Goal: Task Accomplishment & Management: Use online tool/utility

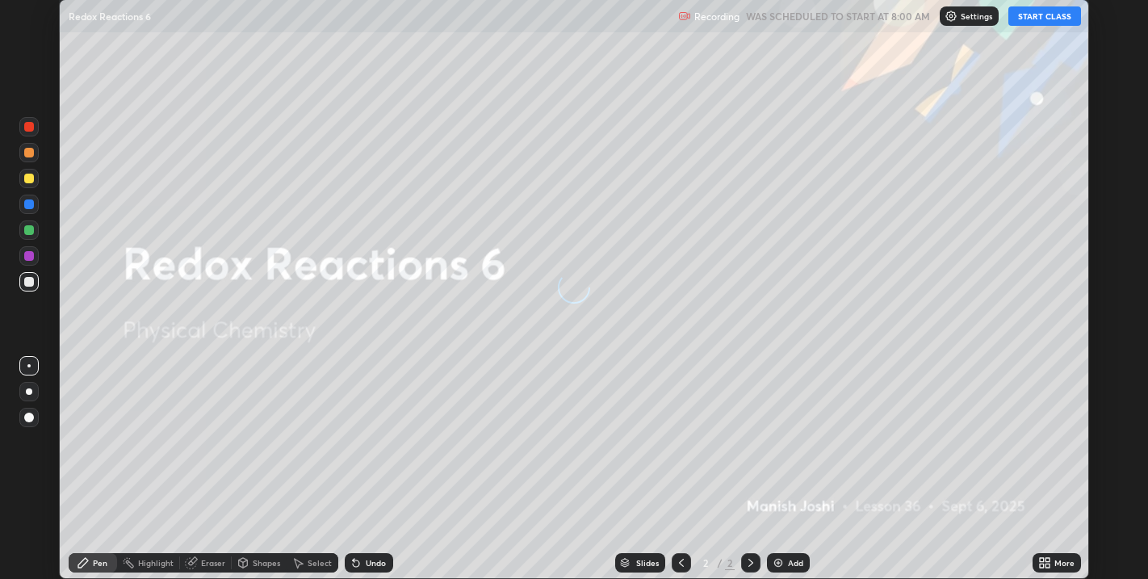
scroll to position [579, 1147]
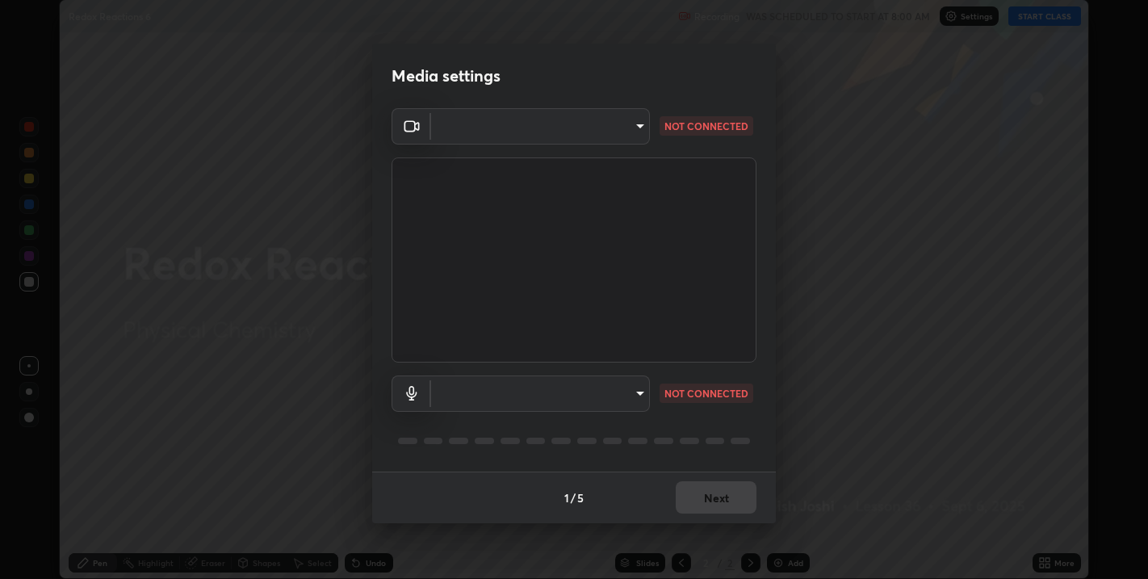
click at [638, 395] on body "Erase all Redox Reactions 6 Recording WAS SCHEDULED TO START AT 8:00 AM Setting…" at bounding box center [574, 289] width 1148 height 579
type input "67417adfccfa8b42c30ef4407fe4a6c493a28e79373338af571501226f50bce5"
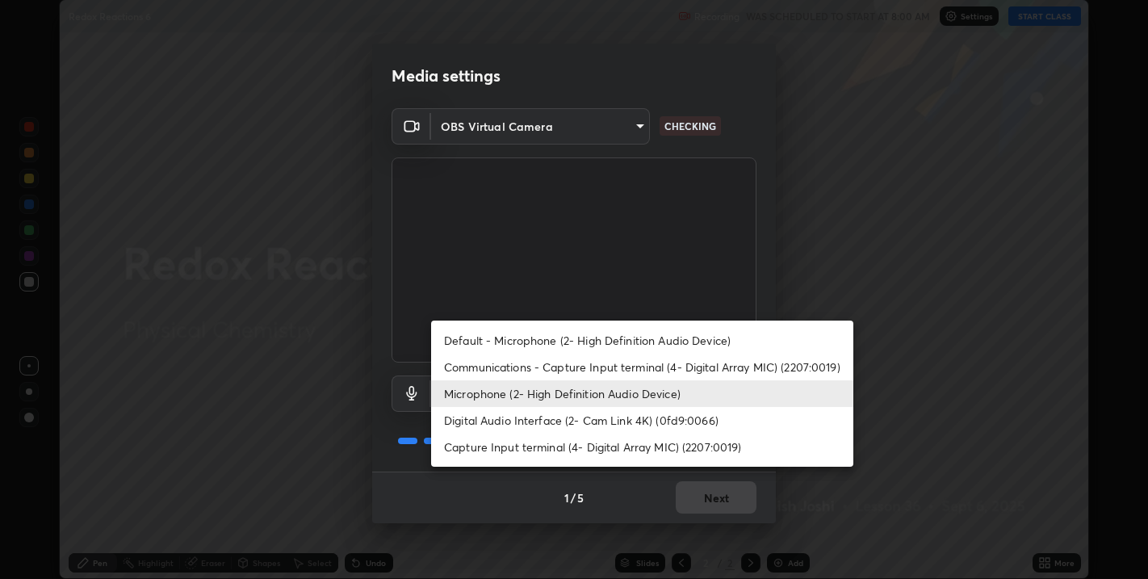
click at [546, 423] on li "Digital Audio Interface (2- Cam Link 4K) (0fd9:0066)" at bounding box center [642, 420] width 422 height 27
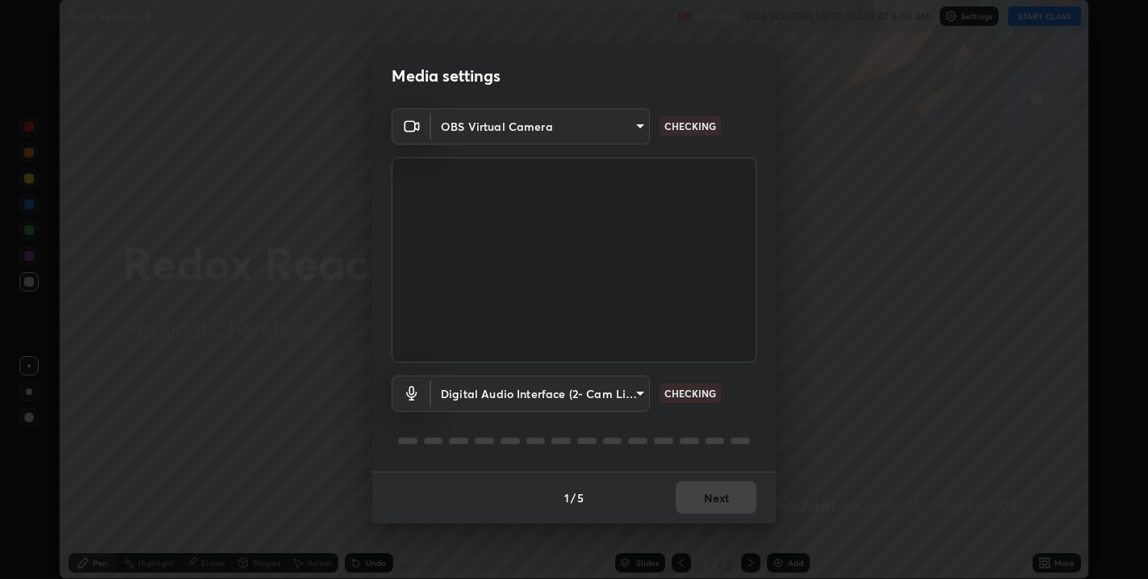
click at [638, 397] on body "Erase all Redox Reactions 6 Recording WAS SCHEDULED TO START AT 8:00 AM Setting…" at bounding box center [574, 289] width 1148 height 579
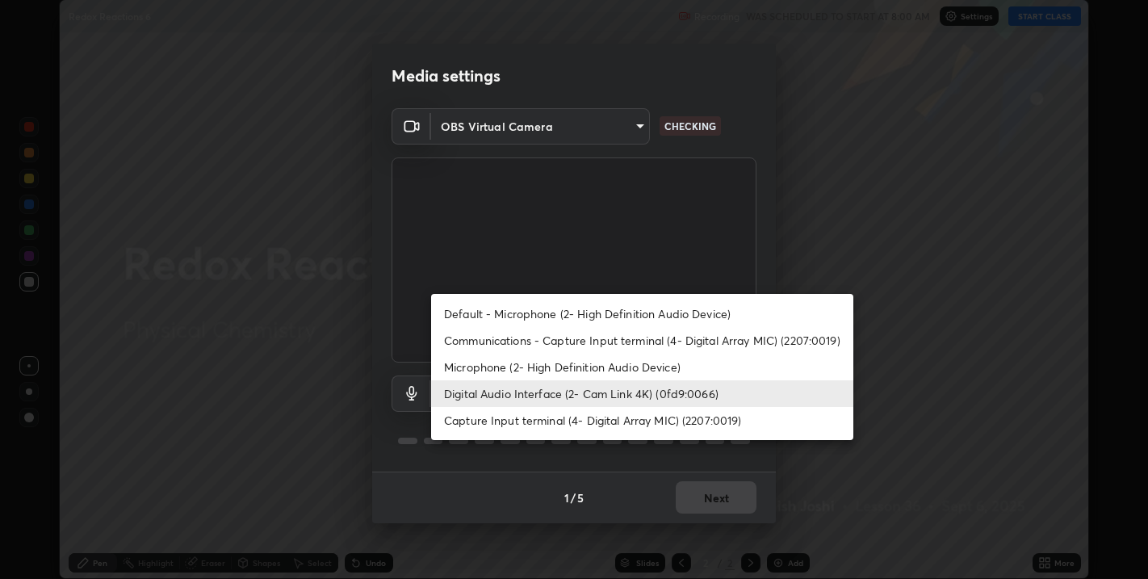
click at [518, 316] on li "Default - Microphone (2- High Definition Audio Device)" at bounding box center [642, 313] width 422 height 27
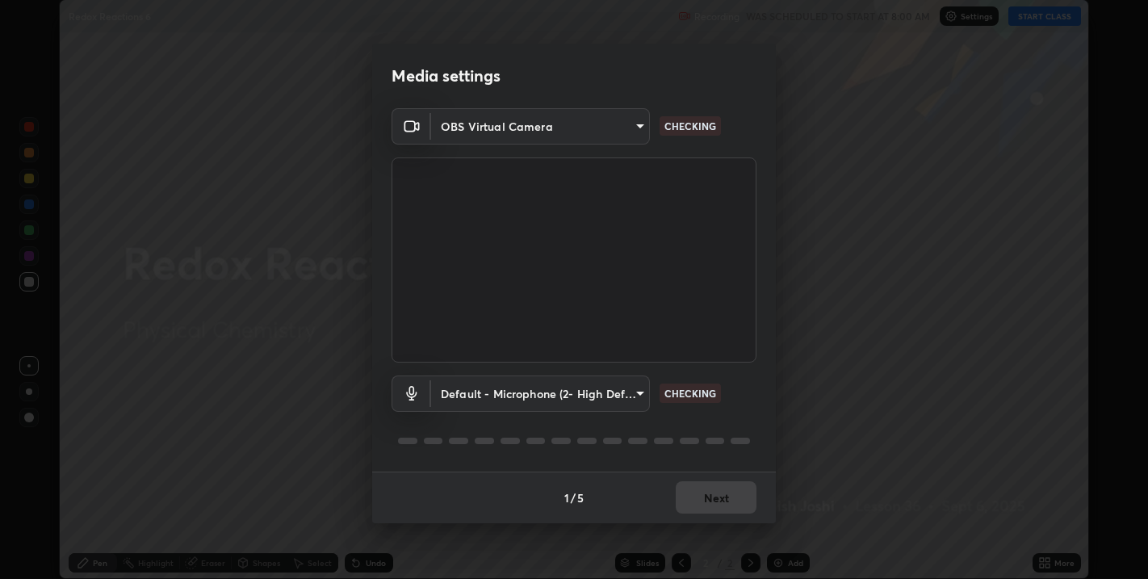
type input "default"
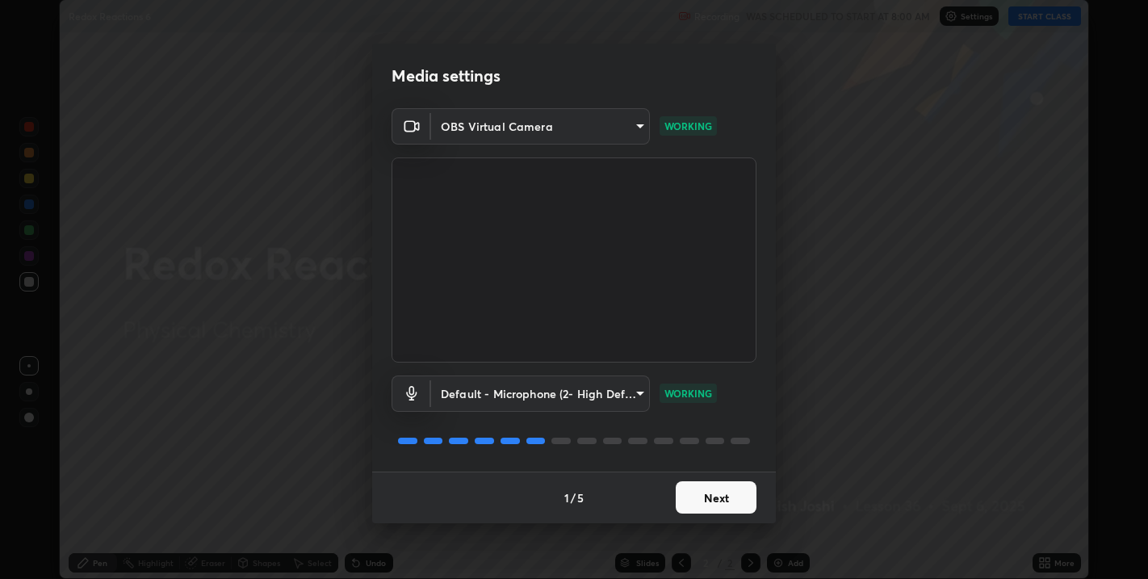
click at [717, 498] on button "Next" at bounding box center [715, 497] width 81 height 32
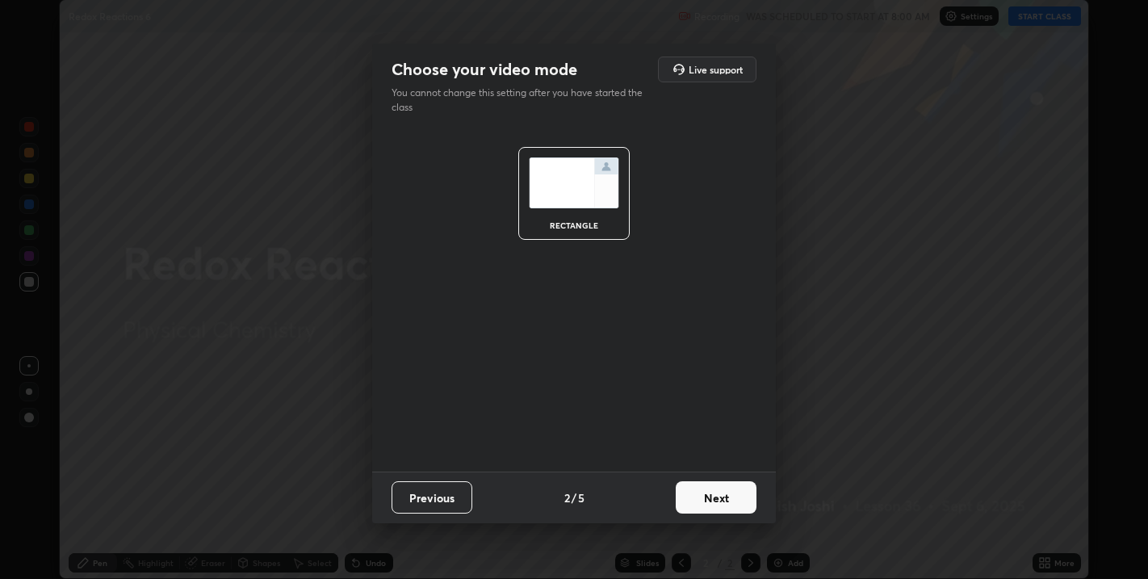
click at [721, 500] on button "Next" at bounding box center [715, 497] width 81 height 32
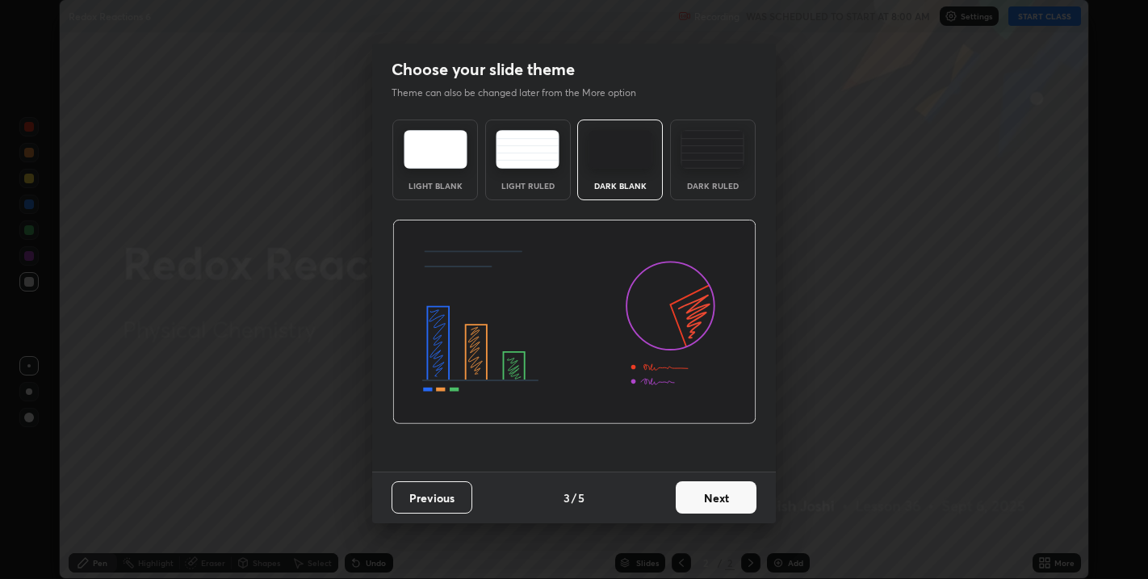
click at [720, 501] on button "Next" at bounding box center [715, 497] width 81 height 32
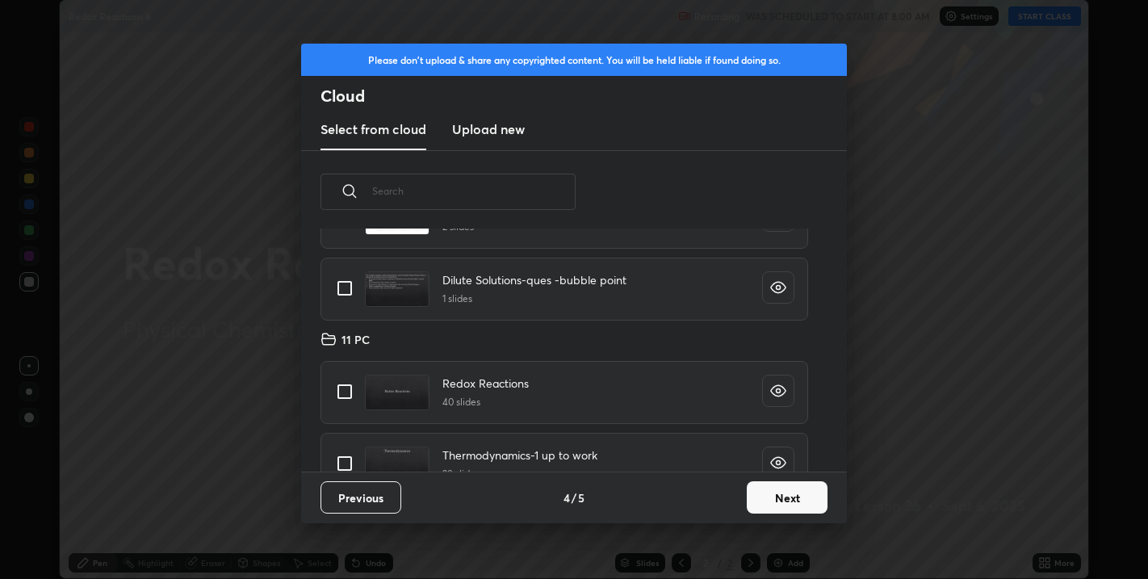
scroll to position [80, 0]
click at [343, 390] on input "grid" at bounding box center [345, 391] width 34 height 34
checkbox input "true"
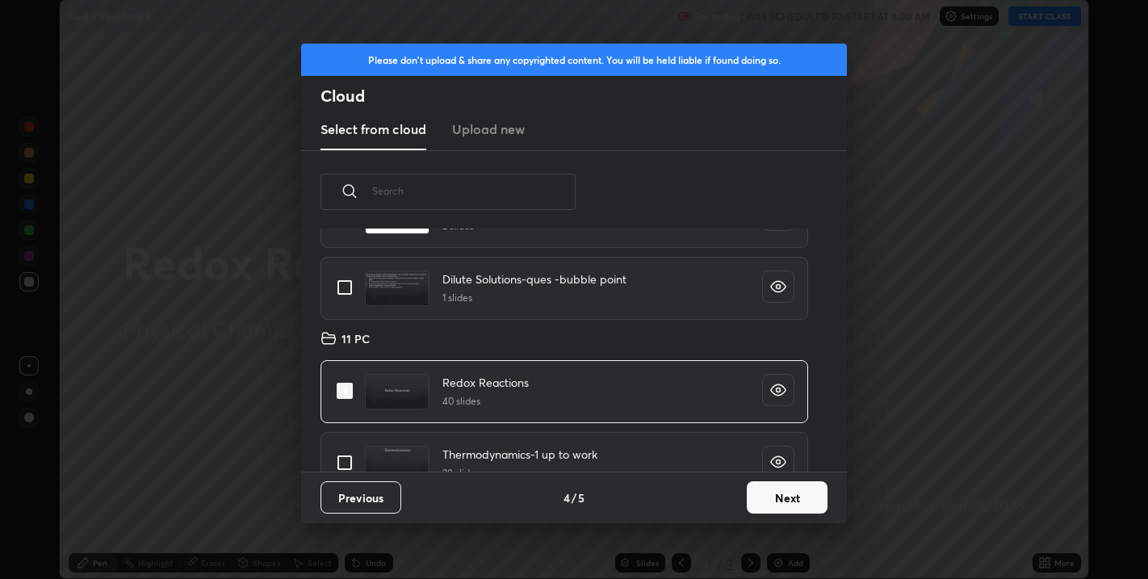
click at [778, 497] on button "Next" at bounding box center [786, 497] width 81 height 32
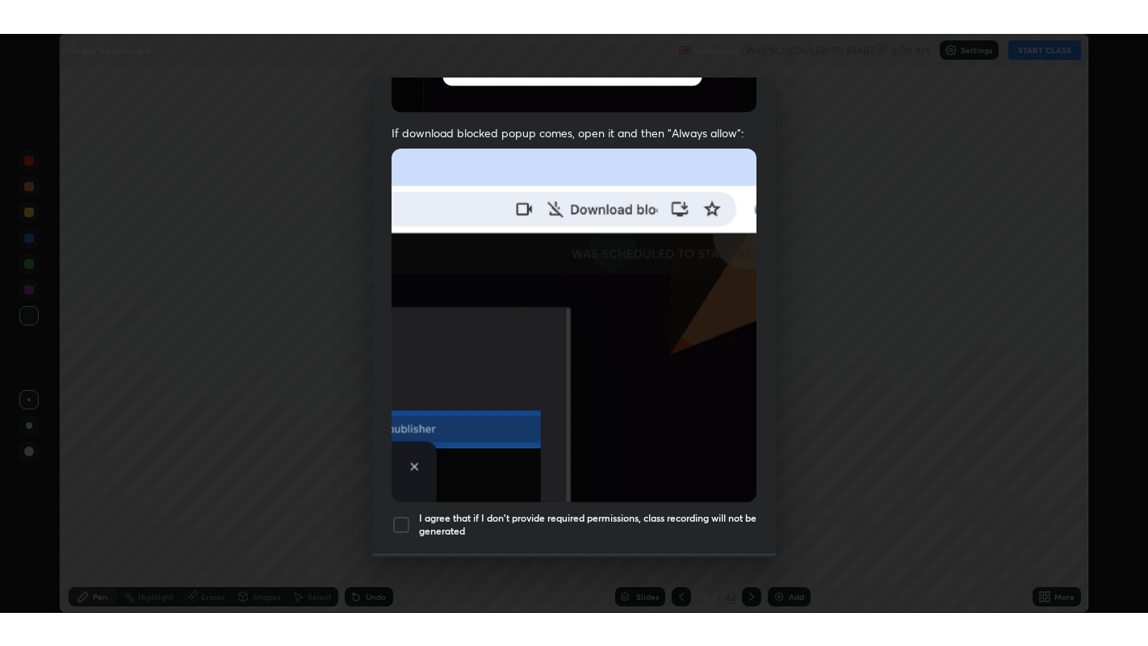
scroll to position [327, 0]
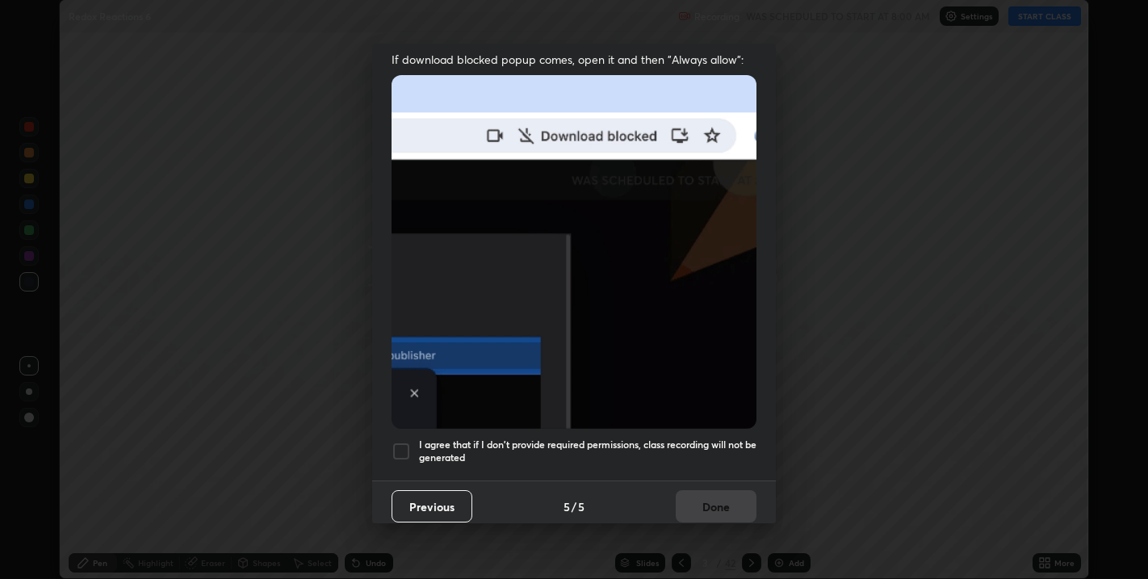
click at [399, 441] on div at bounding box center [400, 450] width 19 height 19
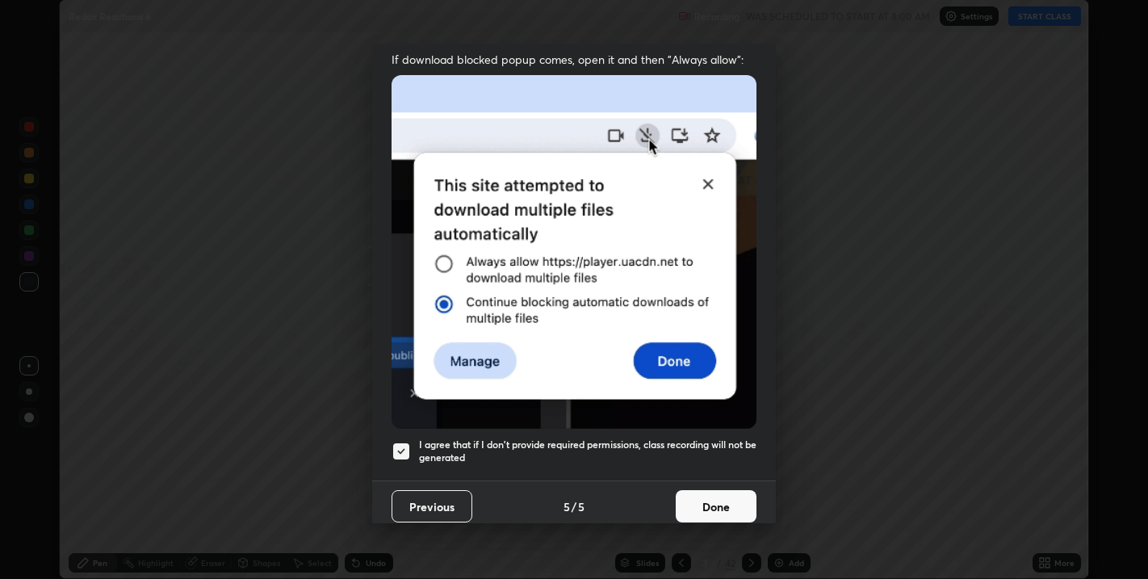
click at [703, 496] on button "Done" at bounding box center [715, 506] width 81 height 32
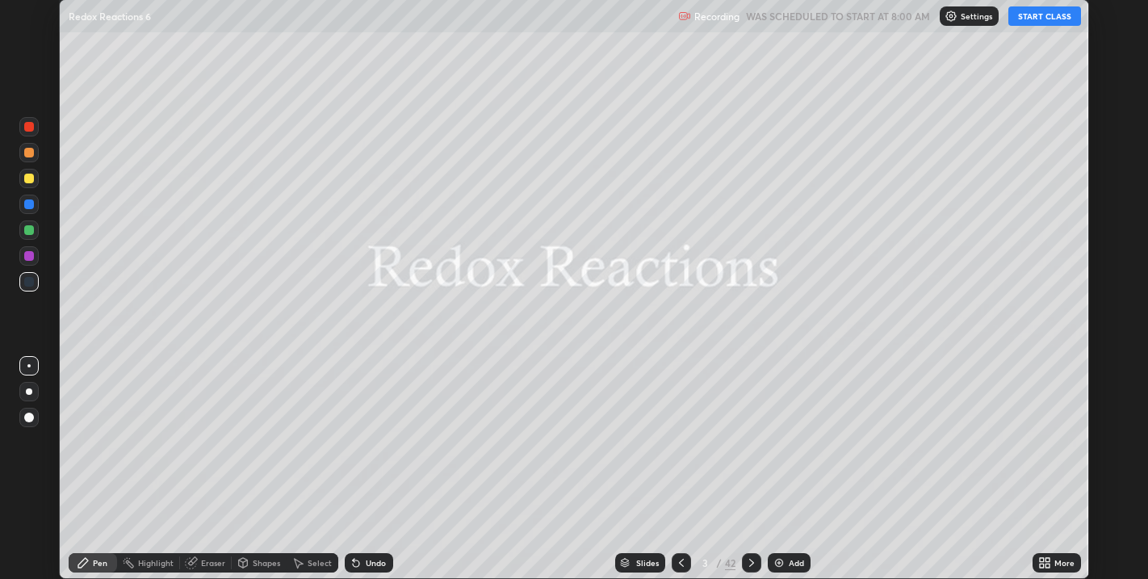
click at [1025, 19] on button "START CLASS" at bounding box center [1044, 15] width 73 height 19
click at [1041, 559] on icon at bounding box center [1041, 560] width 4 height 4
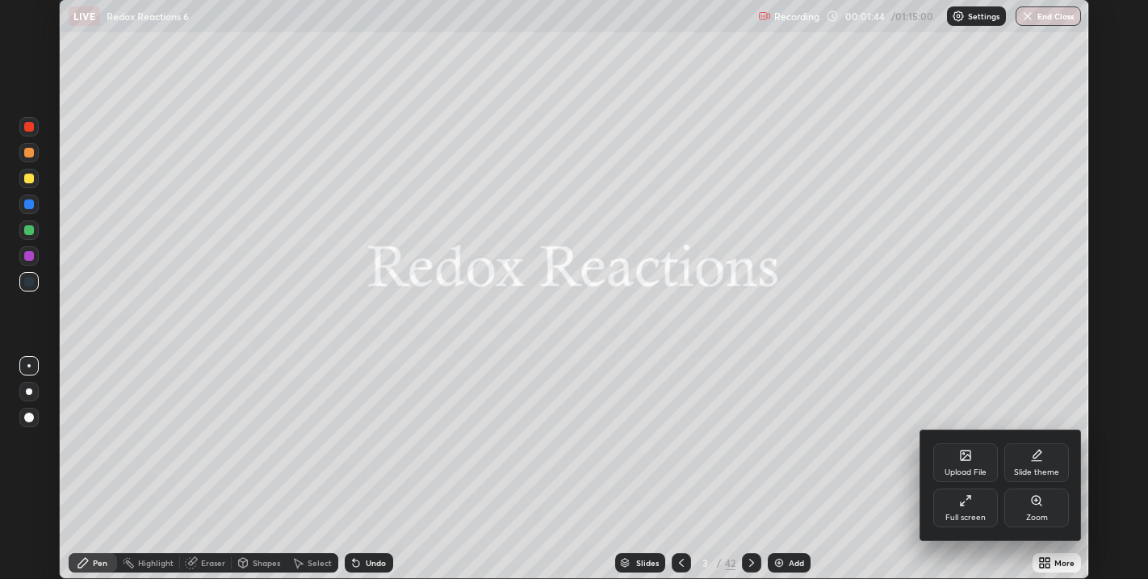
click at [964, 513] on div "Full screen" at bounding box center [965, 517] width 40 height 8
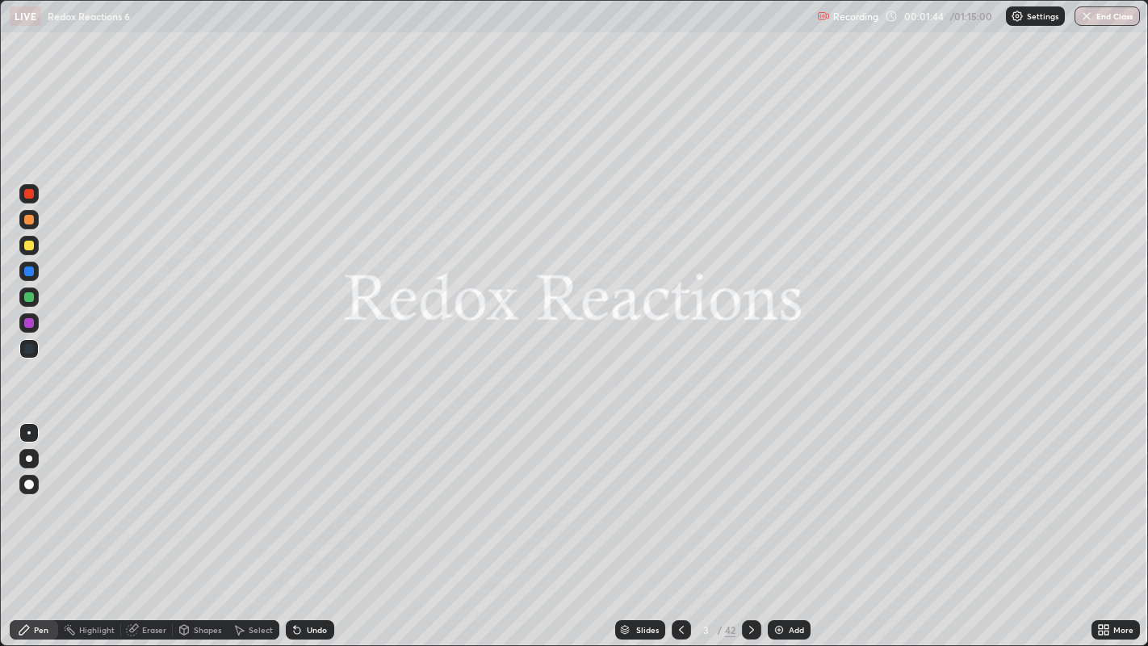
scroll to position [646, 1148]
click at [647, 578] on div "Slides" at bounding box center [647, 629] width 23 height 8
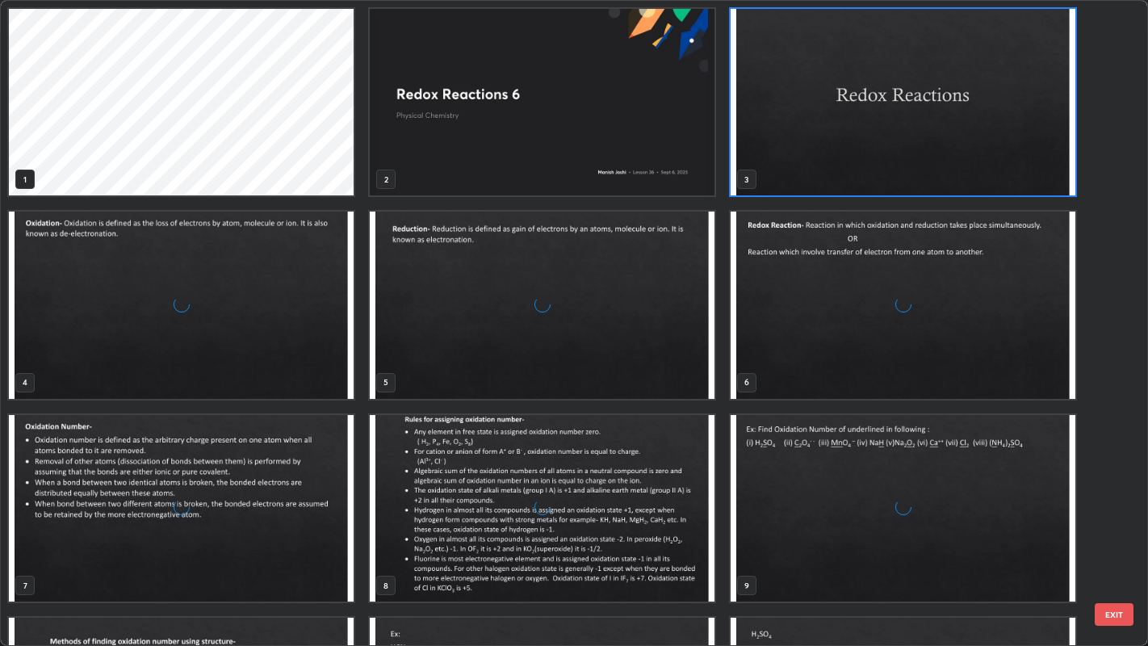
scroll to position [639, 1139]
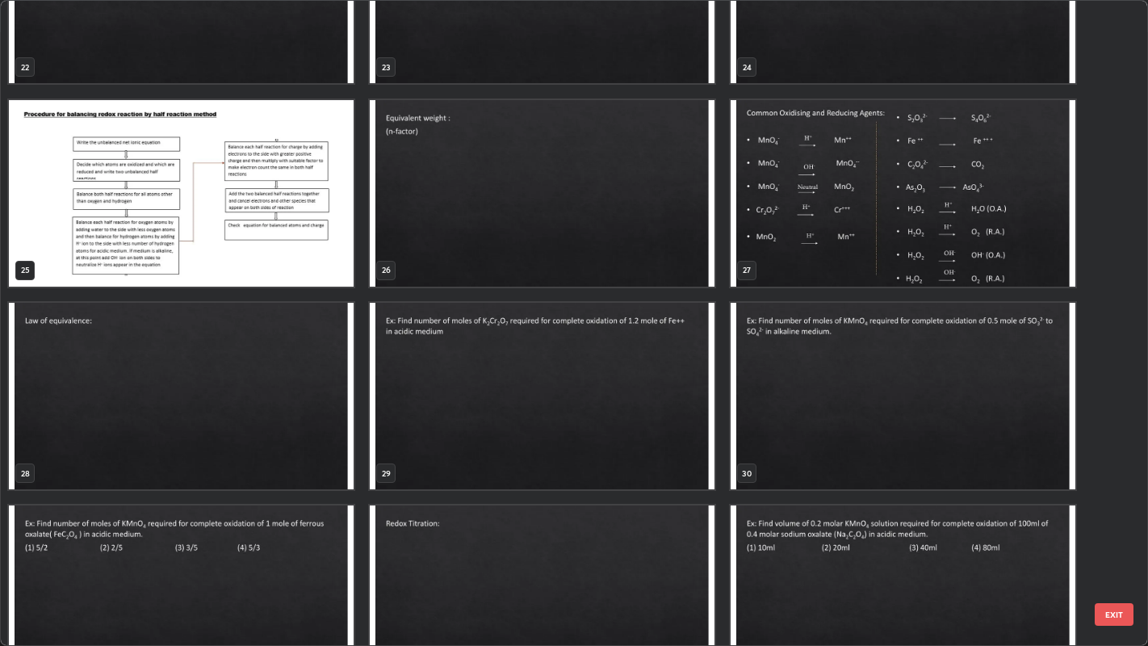
click at [771, 339] on div "22 23 24 25 26 27 28 29 30 31 32 33 34 35 36" at bounding box center [560, 323] width 1119 height 645
click at [778, 339] on div "22 23 24 25 26 27 28 29 30 31 32 33 34 35 36" at bounding box center [560, 323] width 1119 height 645
click at [768, 339] on div "22 23 24 25 26 27 28 29 30 31 32 33 34 35 36" at bounding box center [560, 323] width 1119 height 645
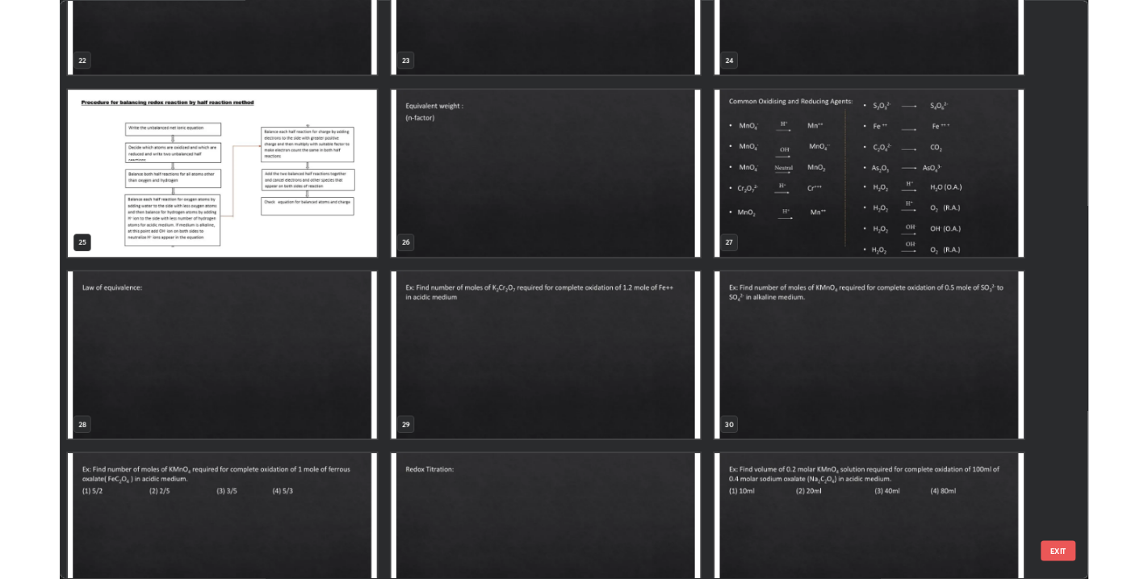
scroll to position [1574, 0]
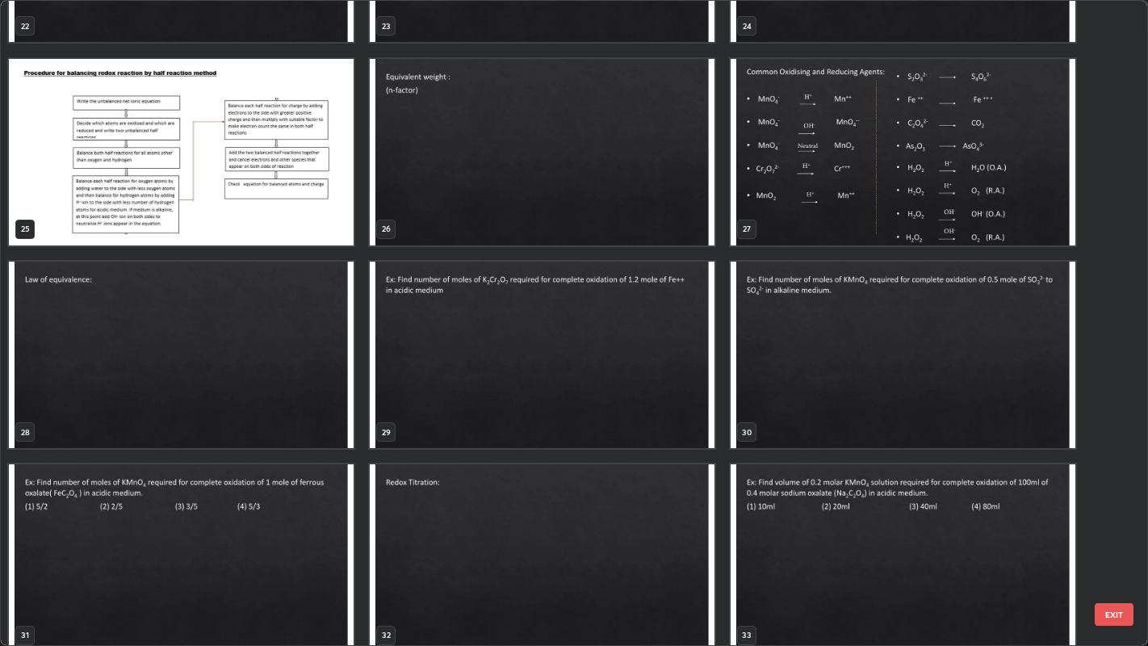
click at [776, 332] on img "grid" at bounding box center [902, 354] width 345 height 186
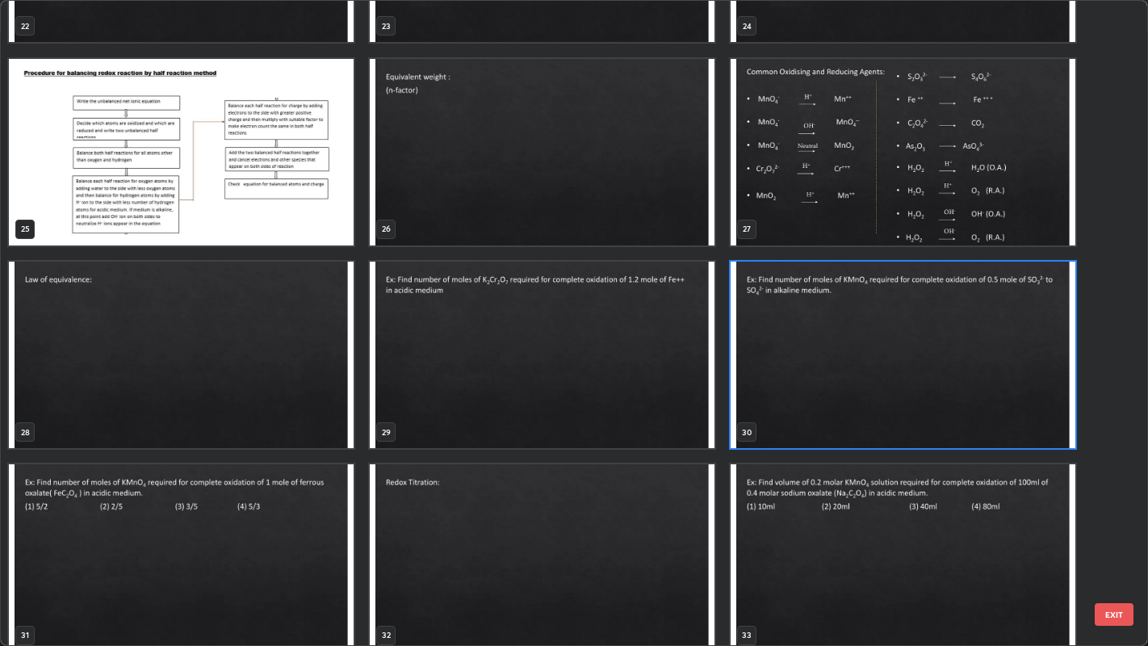
click at [798, 343] on img "grid" at bounding box center [902, 354] width 345 height 186
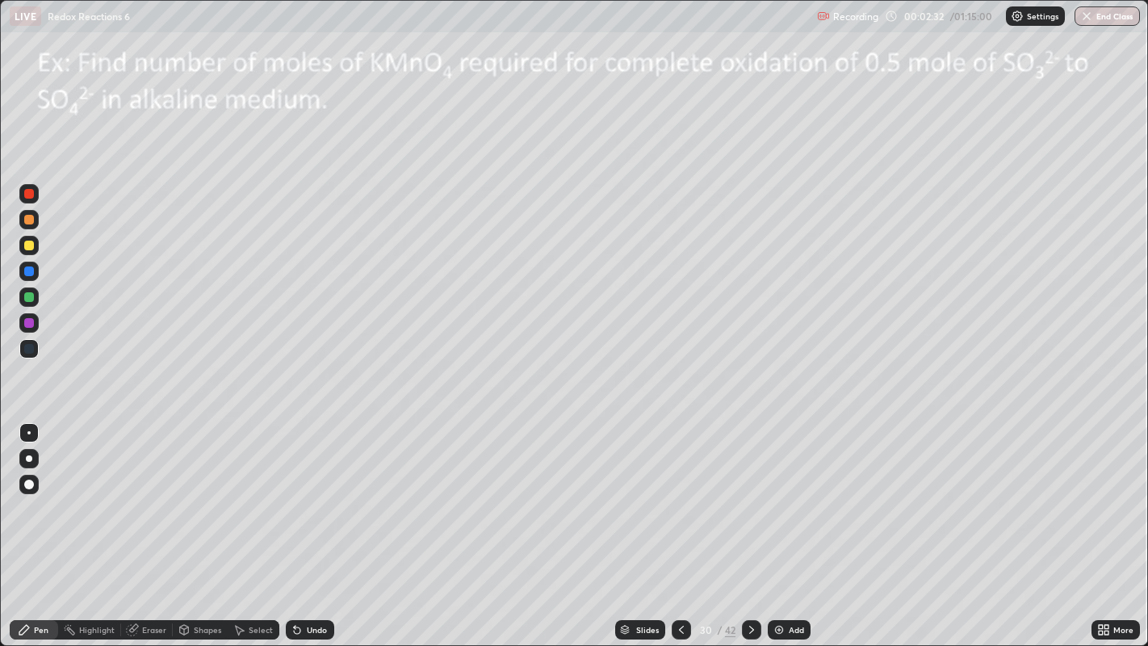
click at [797, 345] on img "grid" at bounding box center [902, 354] width 345 height 186
click at [681, 578] on icon at bounding box center [681, 629] width 13 height 13
click at [750, 578] on icon at bounding box center [751, 629] width 13 height 13
click at [30, 247] on div at bounding box center [29, 245] width 10 height 10
click at [30, 219] on div at bounding box center [29, 220] width 10 height 10
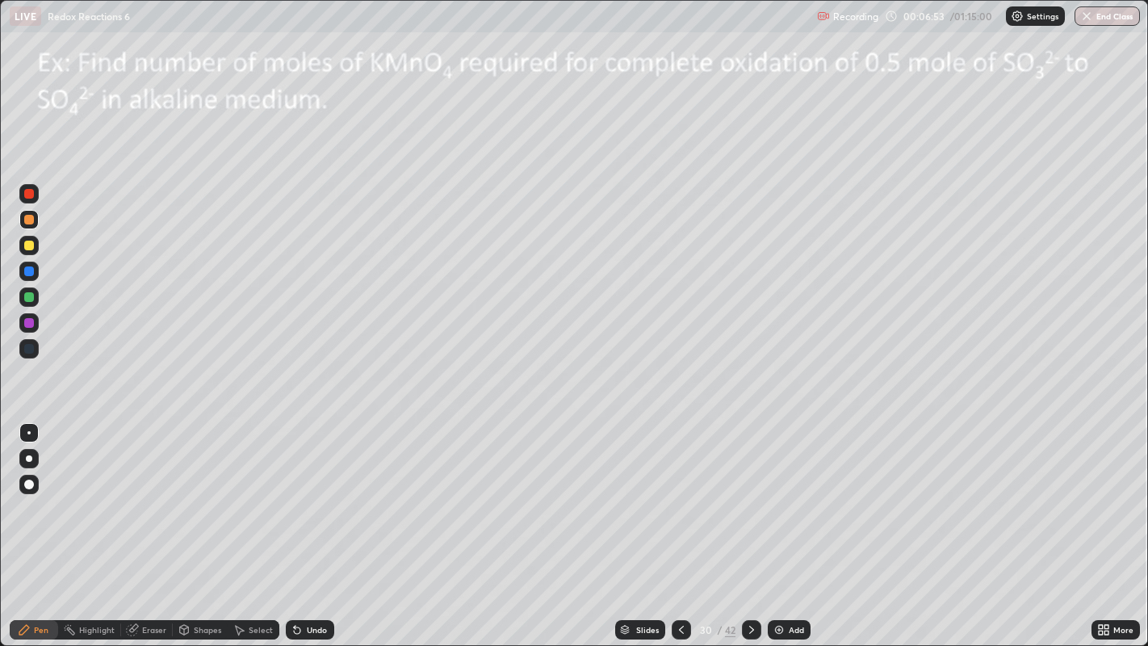
click at [32, 248] on div at bounding box center [29, 245] width 10 height 10
click at [31, 296] on div at bounding box center [29, 297] width 10 height 10
click at [29, 247] on div at bounding box center [29, 245] width 10 height 10
click at [750, 578] on icon at bounding box center [751, 629] width 13 height 13
click at [679, 578] on icon at bounding box center [681, 629] width 13 height 13
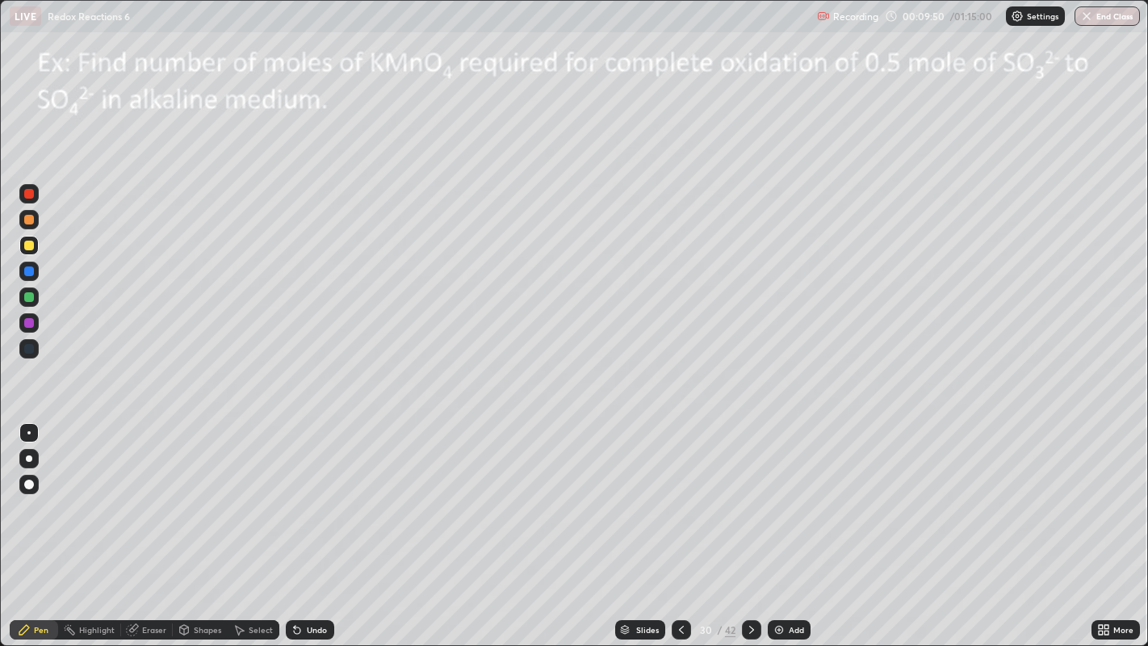
click at [752, 578] on icon at bounding box center [751, 629] width 13 height 13
click at [677, 578] on icon at bounding box center [681, 629] width 13 height 13
click at [751, 578] on icon at bounding box center [751, 629] width 13 height 13
click at [31, 245] on div at bounding box center [29, 245] width 10 height 10
click at [258, 578] on div "Select" at bounding box center [261, 629] width 24 height 8
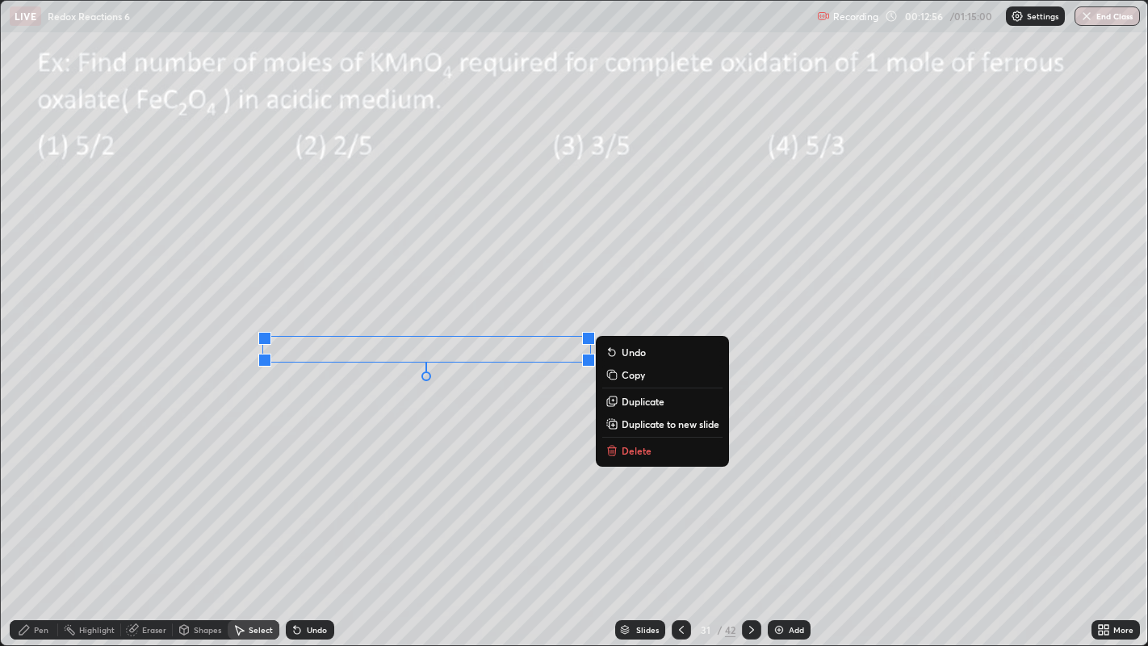
click at [453, 432] on div "0 ° Undo Copy Duplicate Duplicate to new slide Delete" at bounding box center [574, 323] width 1147 height 645
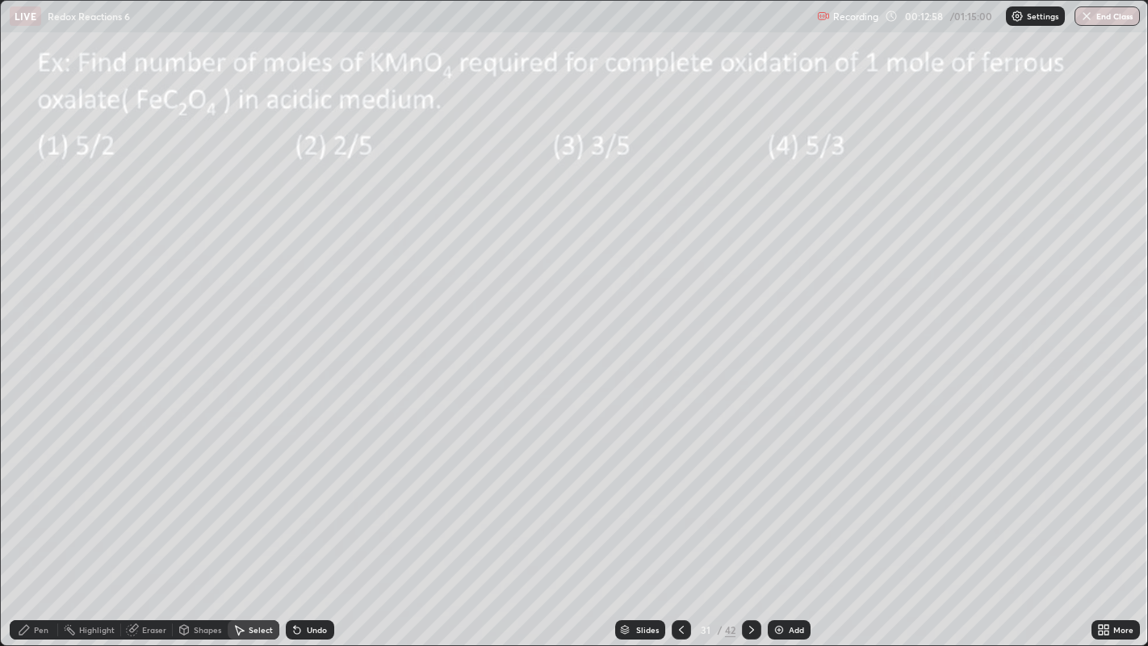
click at [52, 578] on div "Pen" at bounding box center [34, 629] width 48 height 19
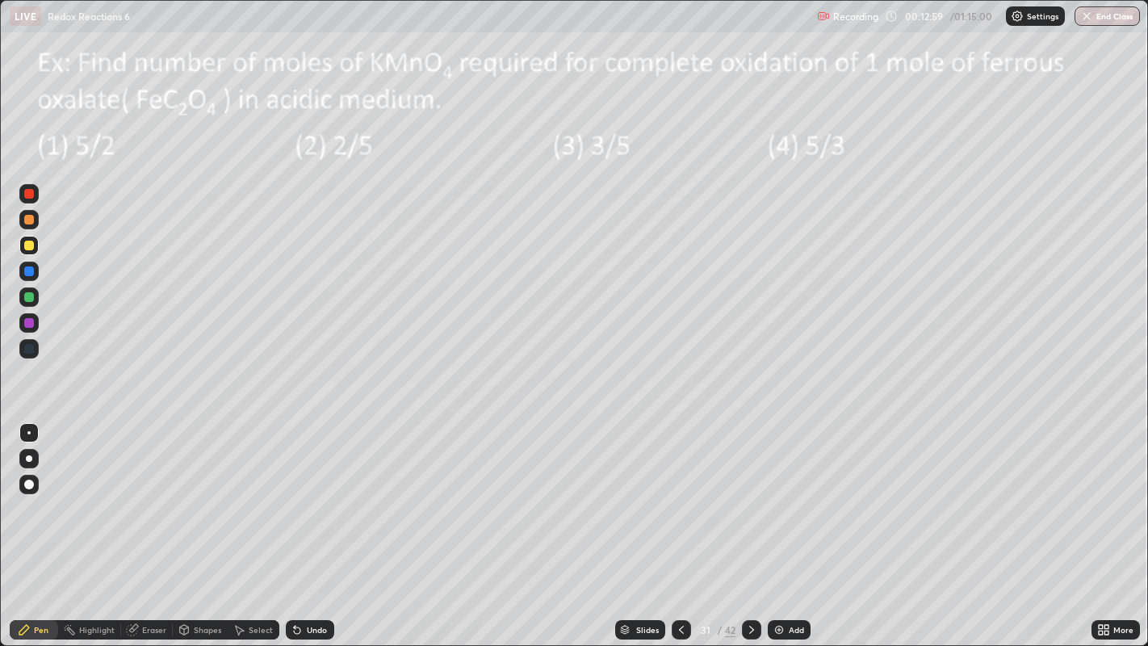
click at [32, 249] on div at bounding box center [29, 245] width 10 height 10
click at [28, 220] on div at bounding box center [29, 220] width 10 height 10
click at [30, 296] on div at bounding box center [29, 297] width 10 height 10
click at [31, 249] on div at bounding box center [29, 245] width 10 height 10
click at [33, 219] on div at bounding box center [29, 220] width 10 height 10
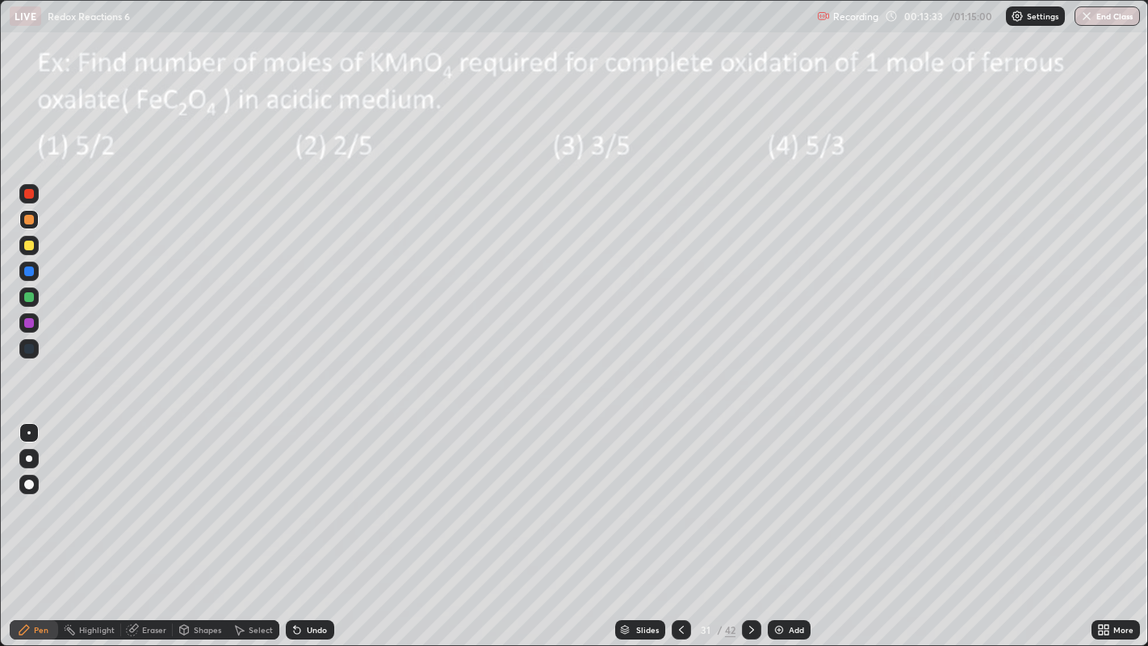
click at [33, 295] on div at bounding box center [29, 297] width 10 height 10
click at [28, 245] on div at bounding box center [29, 245] width 10 height 10
click at [31, 245] on div at bounding box center [29, 245] width 10 height 10
click at [780, 578] on img at bounding box center [778, 629] width 13 height 13
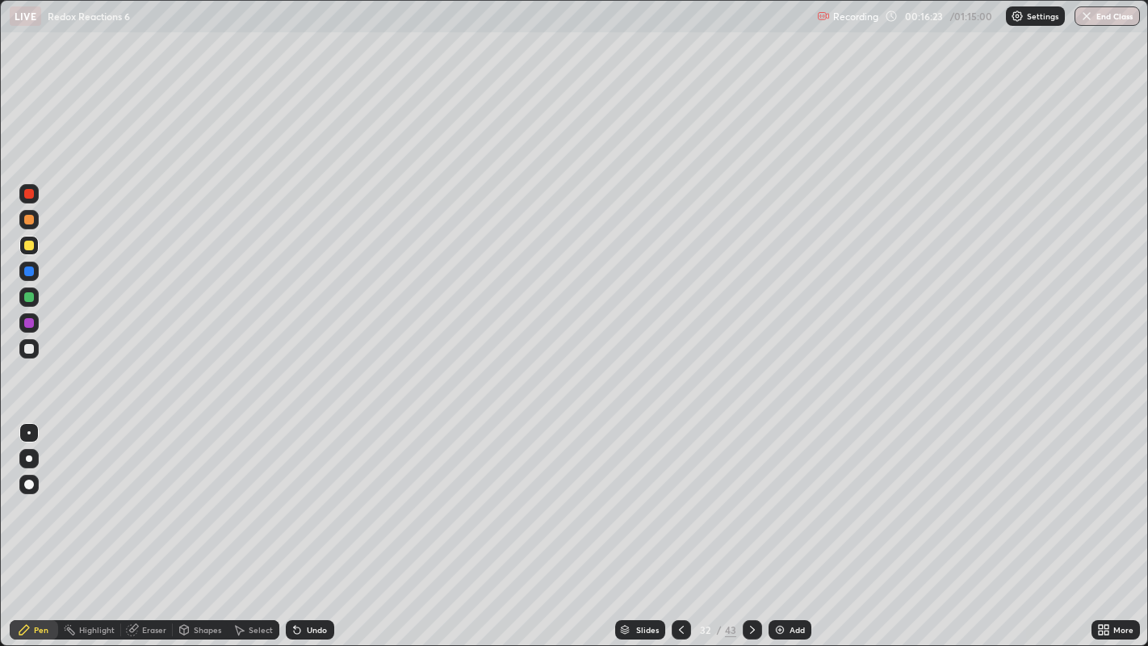
click at [30, 348] on div at bounding box center [29, 349] width 10 height 10
click at [311, 578] on div "Undo" at bounding box center [310, 629] width 48 height 19
click at [29, 245] on div at bounding box center [29, 245] width 10 height 10
click at [200, 578] on div "Shapes" at bounding box center [207, 629] width 27 height 8
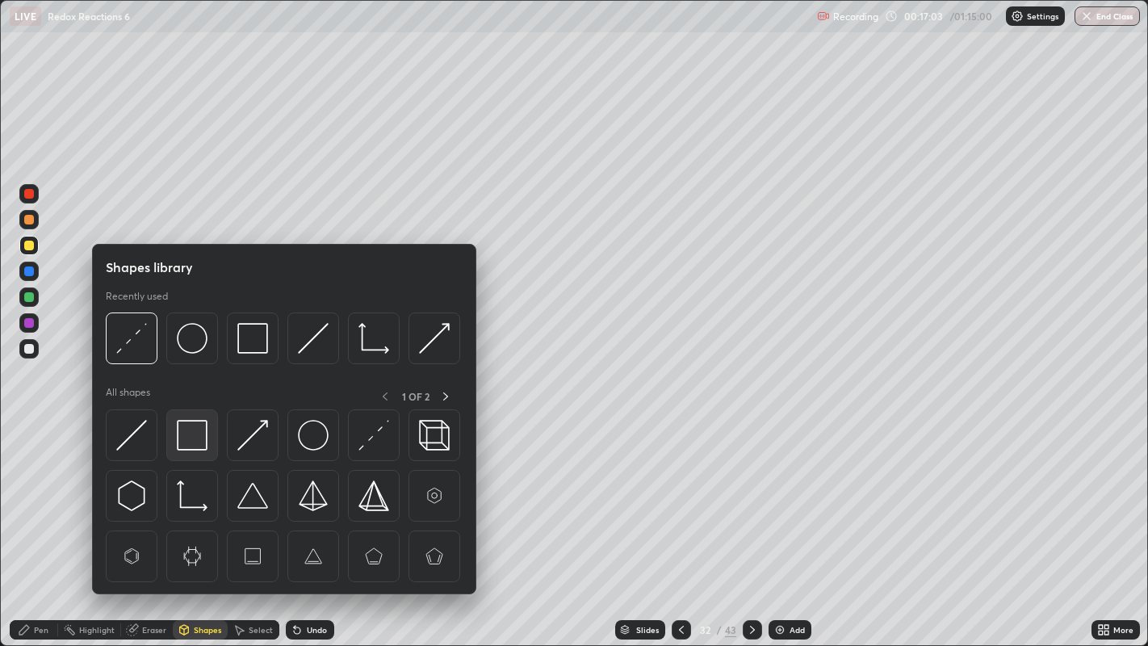
click at [198, 440] on img at bounding box center [192, 435] width 31 height 31
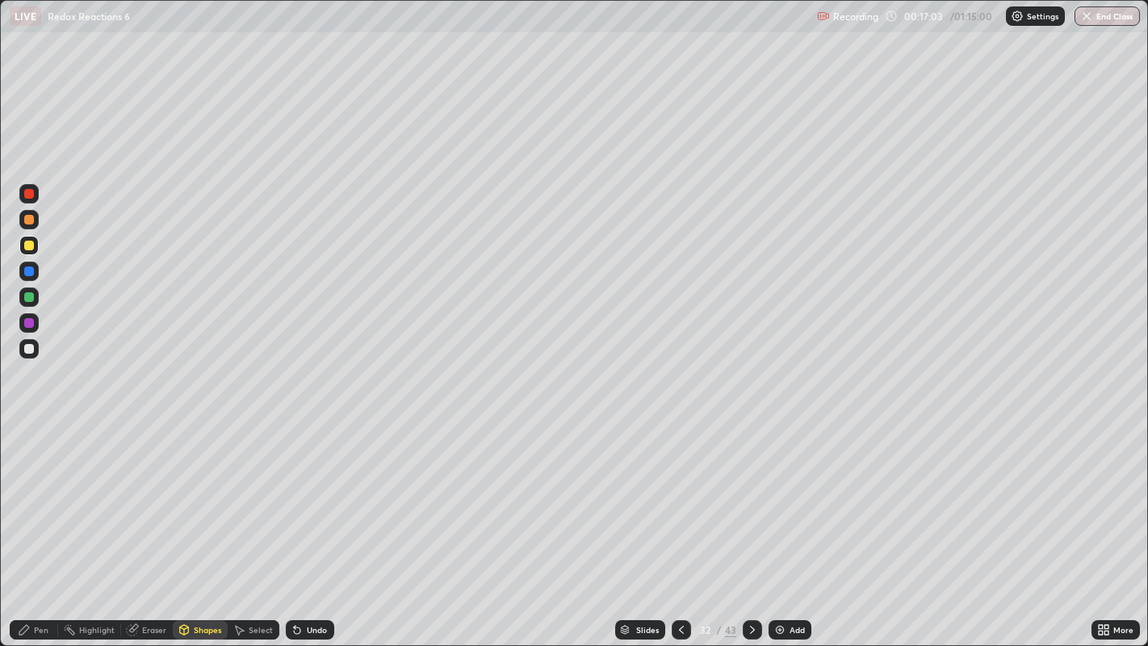
click at [31, 348] on div at bounding box center [29, 349] width 10 height 10
click at [27, 270] on div at bounding box center [29, 271] width 10 height 10
click at [246, 578] on div "Select" at bounding box center [254, 629] width 52 height 19
click at [145, 578] on div "Eraser" at bounding box center [154, 629] width 24 height 8
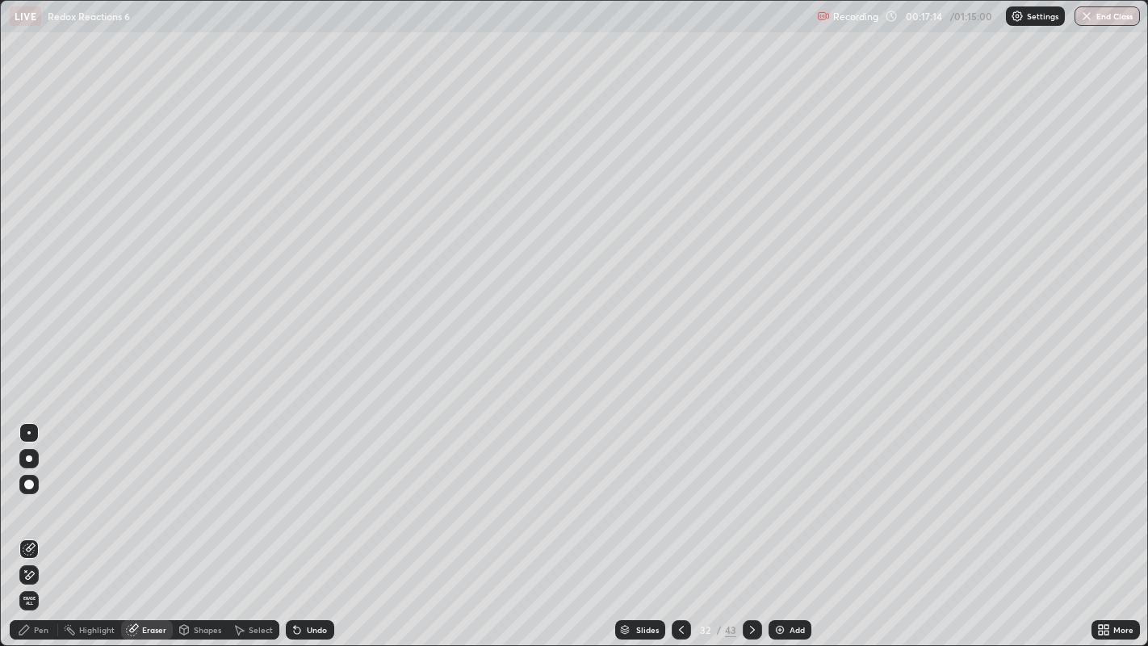
click at [253, 578] on div "Select" at bounding box center [261, 629] width 24 height 8
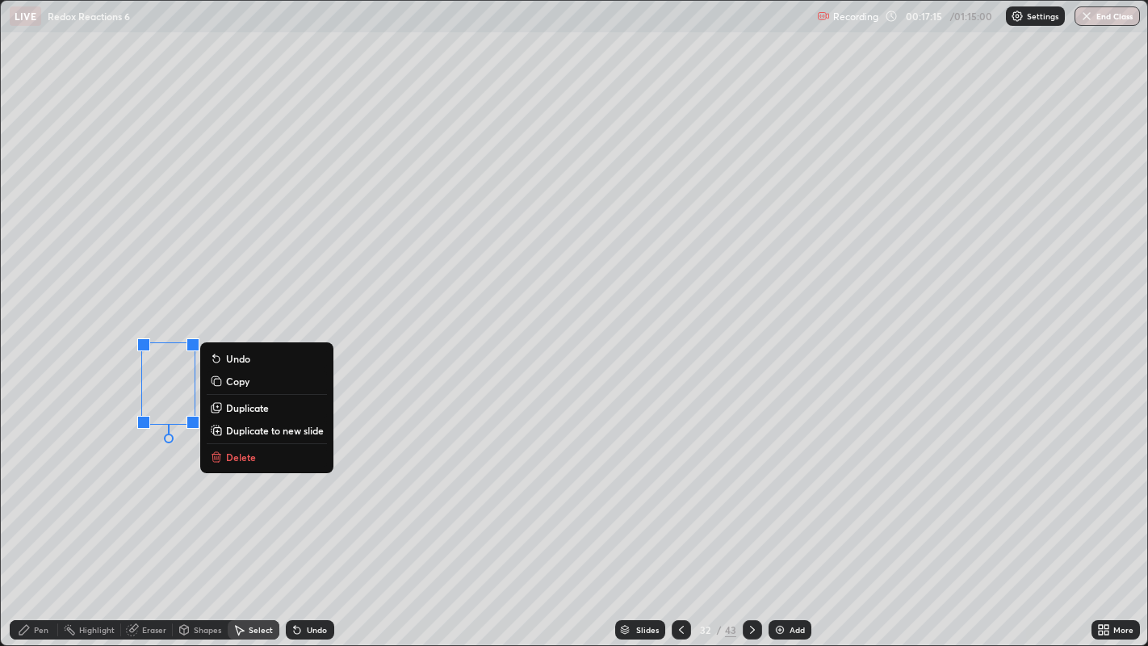
click at [232, 381] on p "Copy" at bounding box center [237, 380] width 23 height 13
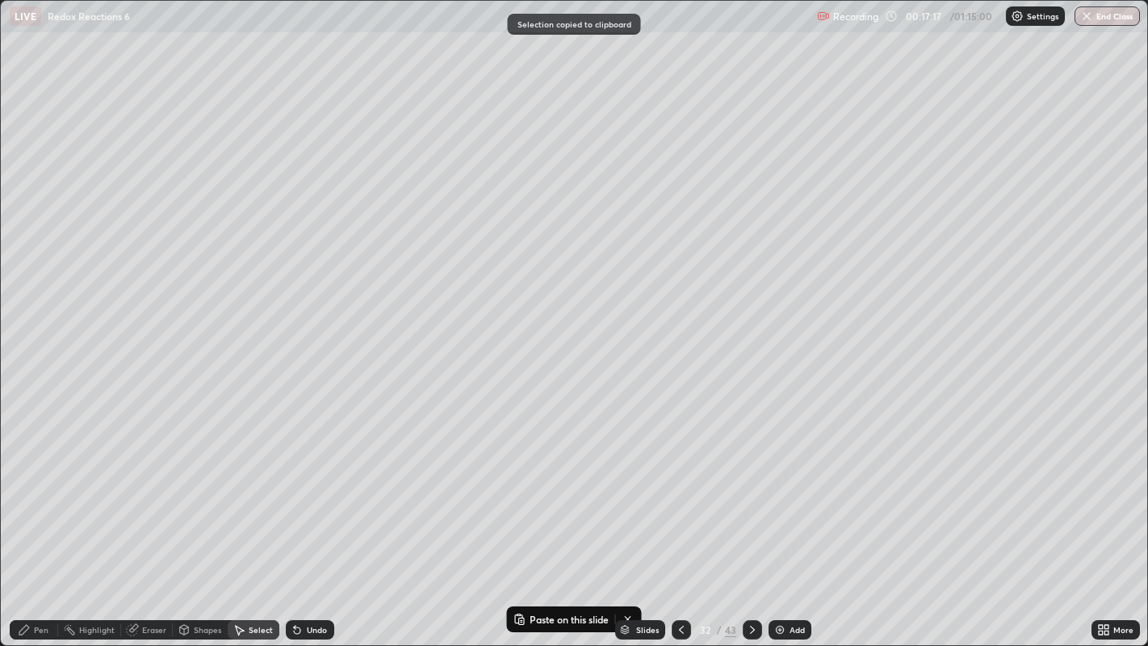
click at [41, 578] on div "Pen" at bounding box center [34, 629] width 48 height 19
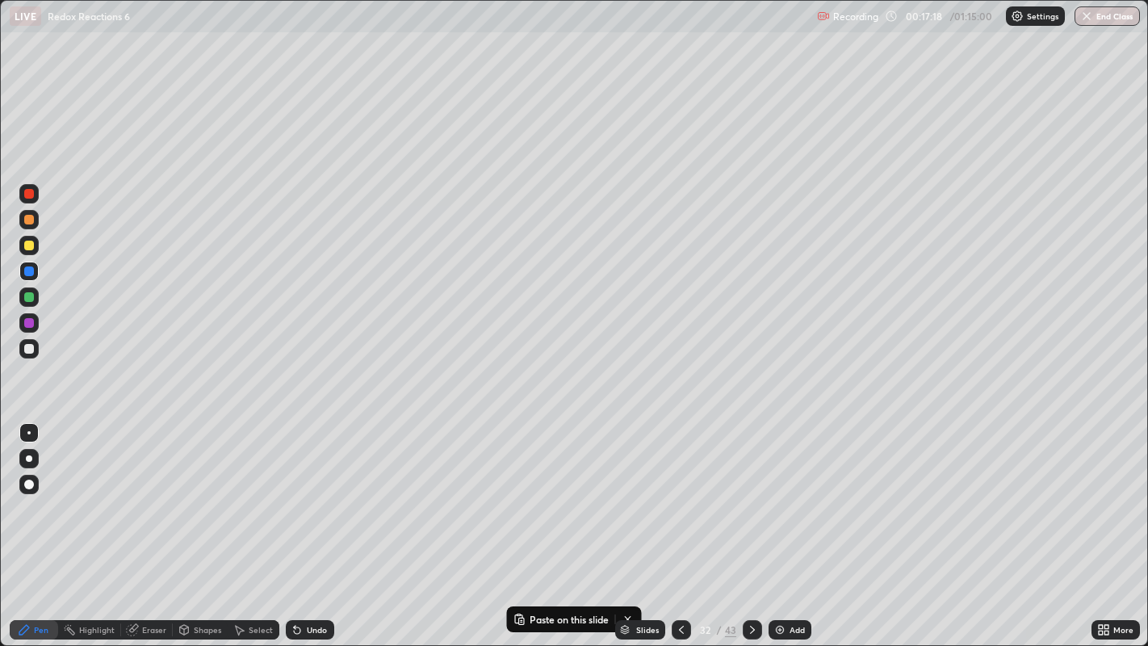
click at [30, 349] on div at bounding box center [29, 349] width 10 height 10
click at [32, 246] on div at bounding box center [29, 245] width 10 height 10
click at [302, 578] on div "Undo" at bounding box center [310, 629] width 48 height 19
click at [295, 578] on icon at bounding box center [297, 630] width 6 height 6
click at [755, 578] on icon at bounding box center [752, 629] width 13 height 13
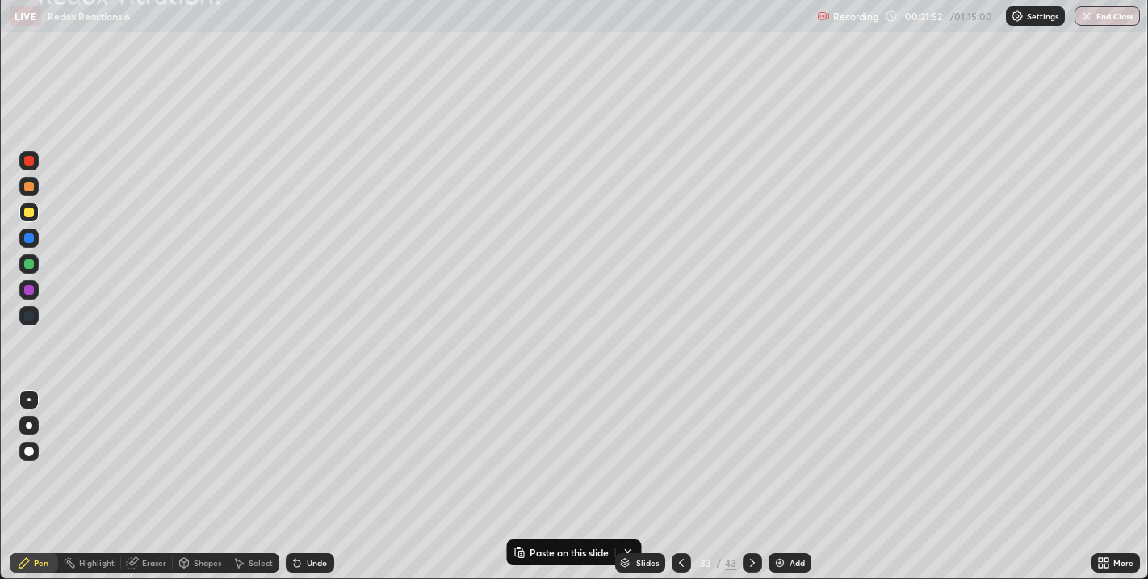
scroll to position [80123, 79554]
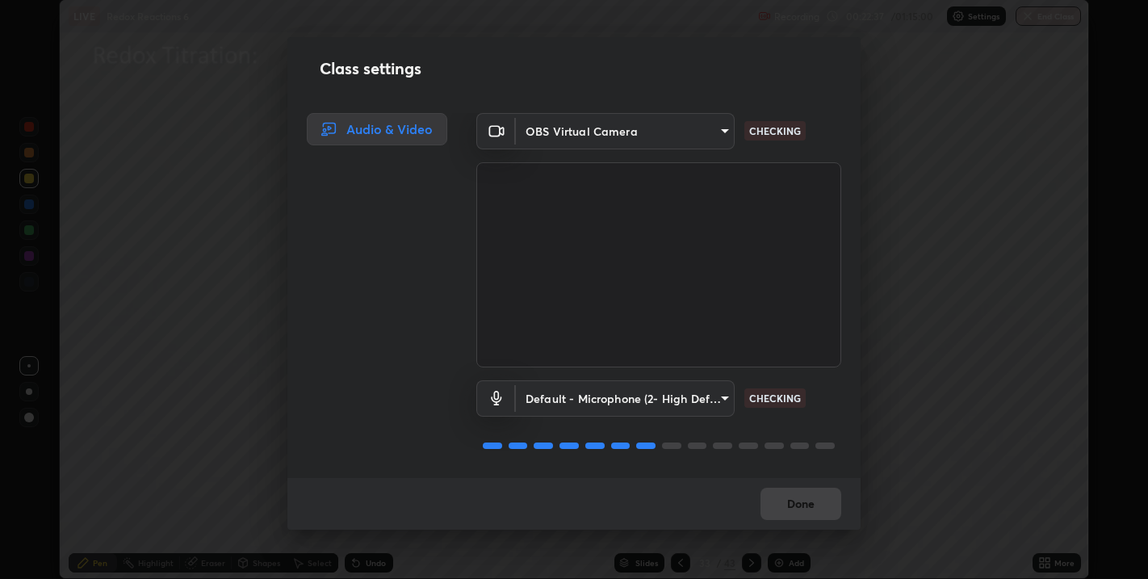
scroll to position [1, 0]
click at [724, 391] on body "Erase all LIVE Redox Reactions 6 Recording 00:22:39 / 01:15:00 Settings End Cla…" at bounding box center [574, 289] width 1148 height 579
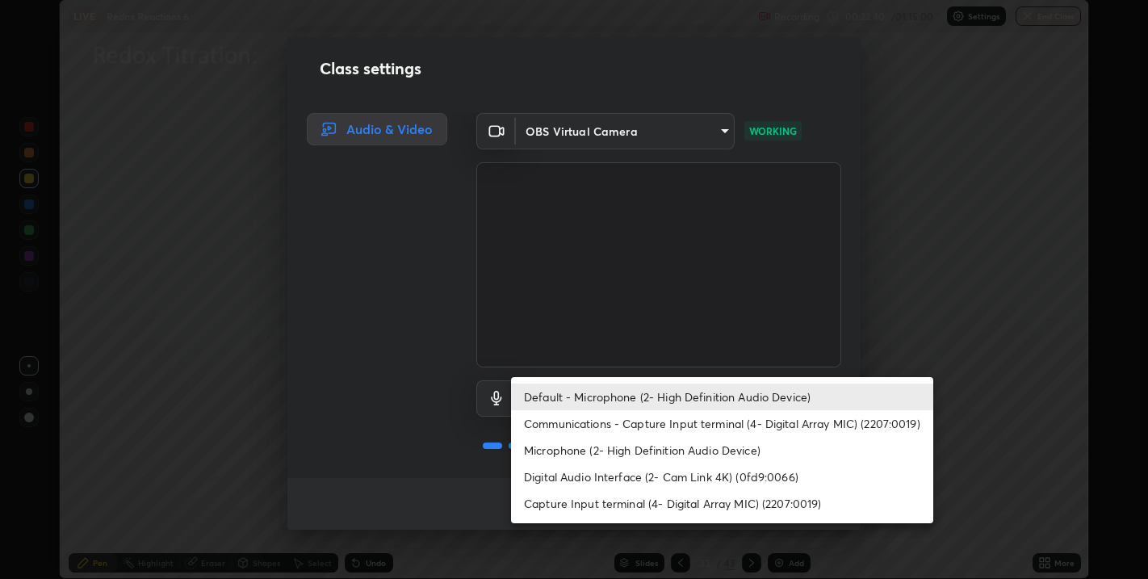
click at [709, 470] on li "Digital Audio Interface (2- Cam Link 4K) (0fd9:0066)" at bounding box center [722, 476] width 422 height 27
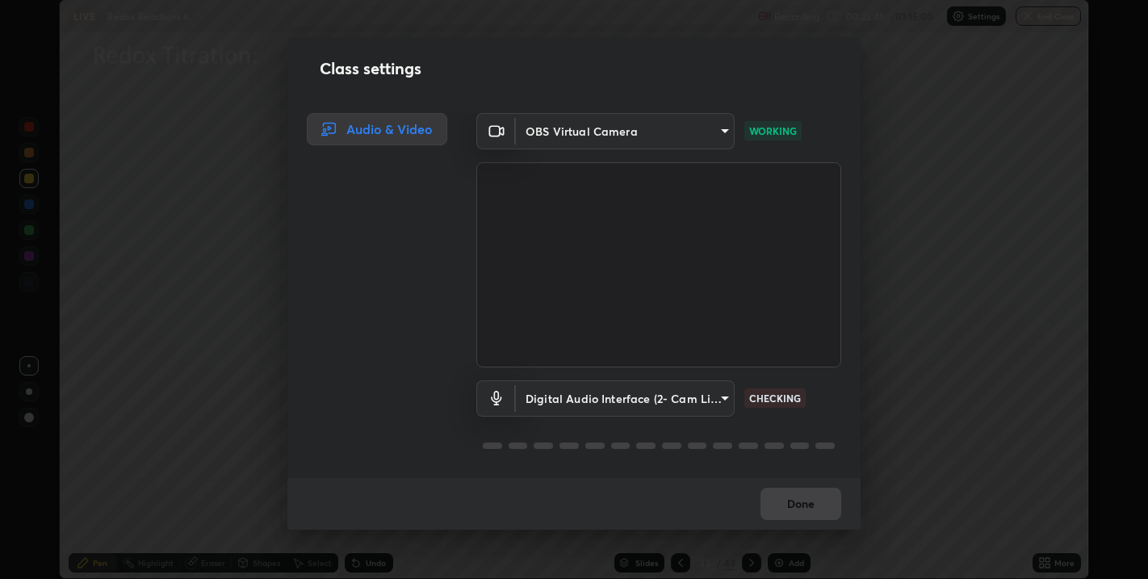
click at [726, 401] on body "Erase all LIVE Redox Reactions 6 Recording 00:22:41 / 01:15:00 Settings End Cla…" at bounding box center [574, 289] width 1148 height 579
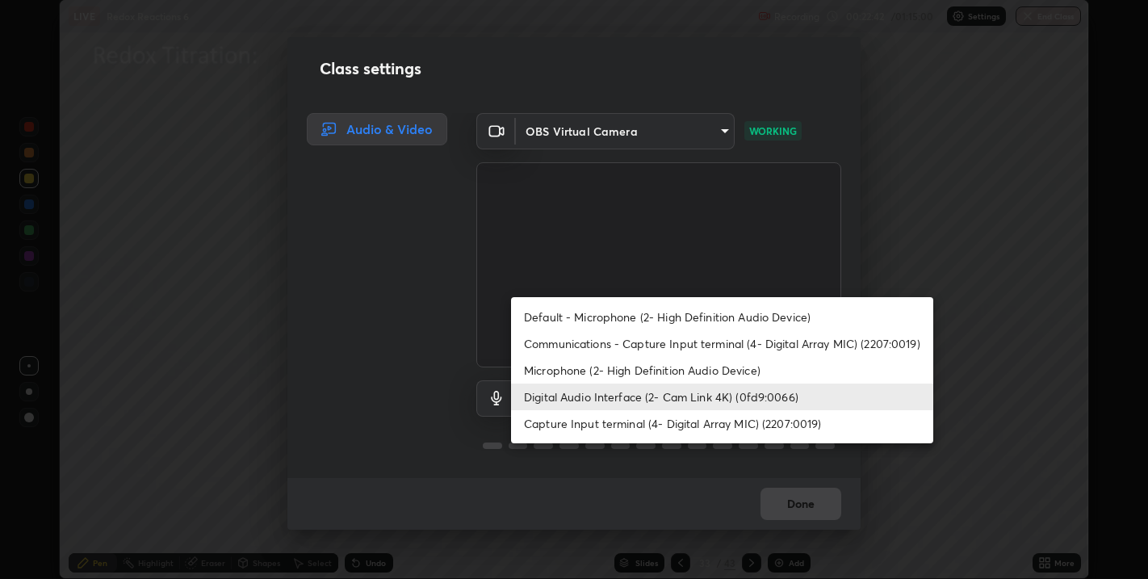
click at [684, 318] on li "Default - Microphone (2- High Definition Audio Device)" at bounding box center [722, 316] width 422 height 27
type input "default"
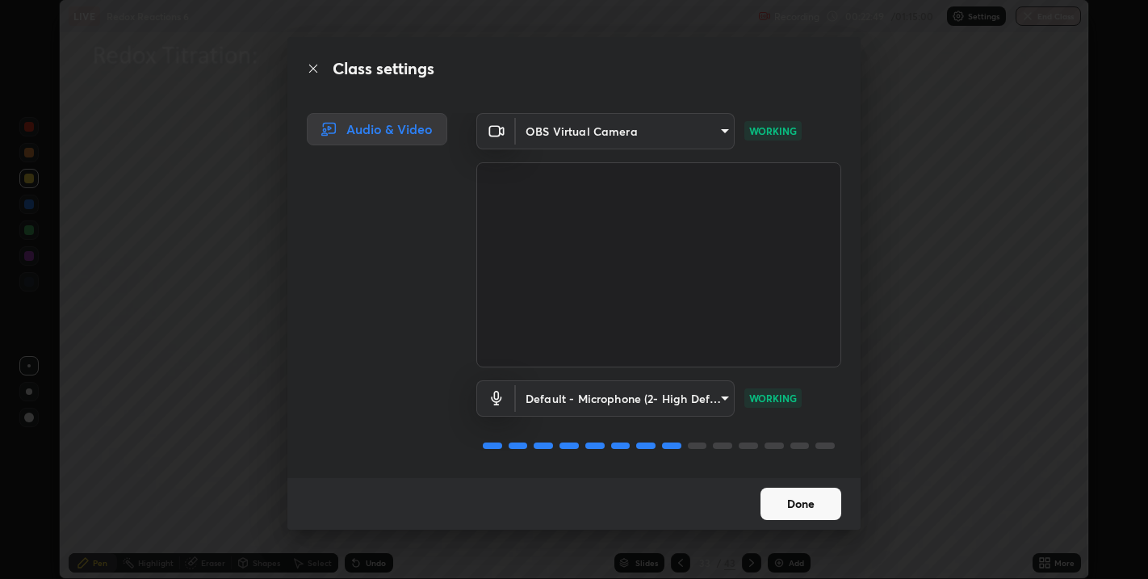
click at [811, 502] on button "Done" at bounding box center [800, 503] width 81 height 32
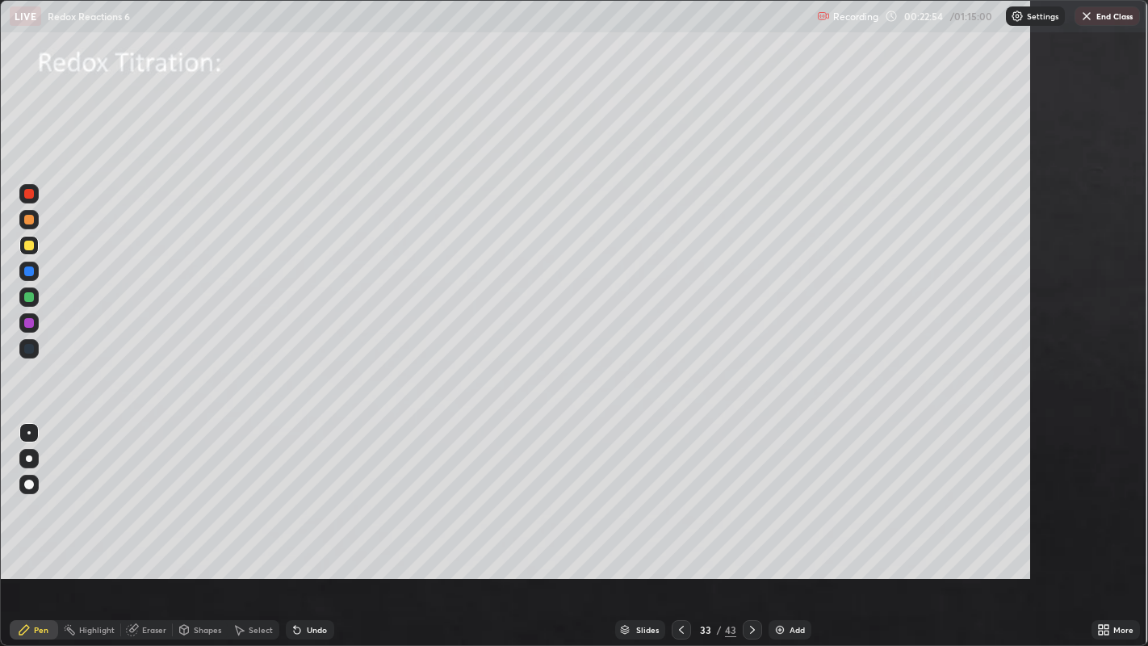
scroll to position [646, 1148]
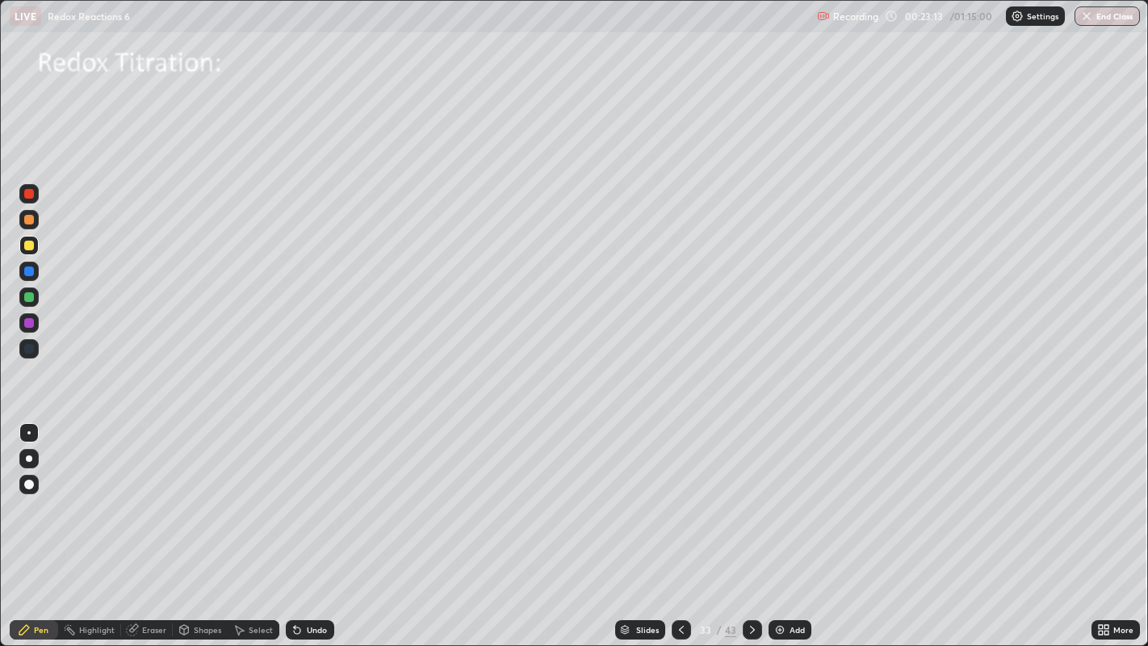
click at [30, 245] on div at bounding box center [29, 245] width 10 height 10
click at [318, 578] on div "Undo" at bounding box center [310, 629] width 48 height 19
click at [247, 578] on div "Select" at bounding box center [254, 629] width 52 height 19
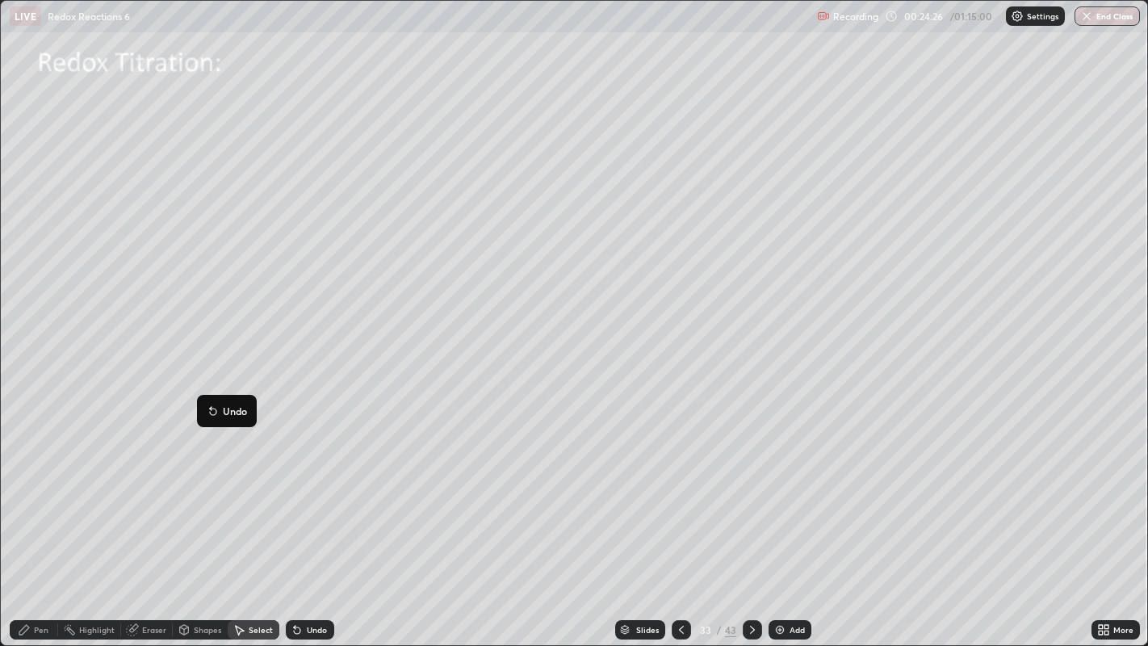
click at [223, 413] on p "Undo" at bounding box center [235, 410] width 24 height 13
click at [680, 578] on icon at bounding box center [681, 629] width 13 height 13
click at [240, 578] on icon at bounding box center [238, 629] width 13 height 13
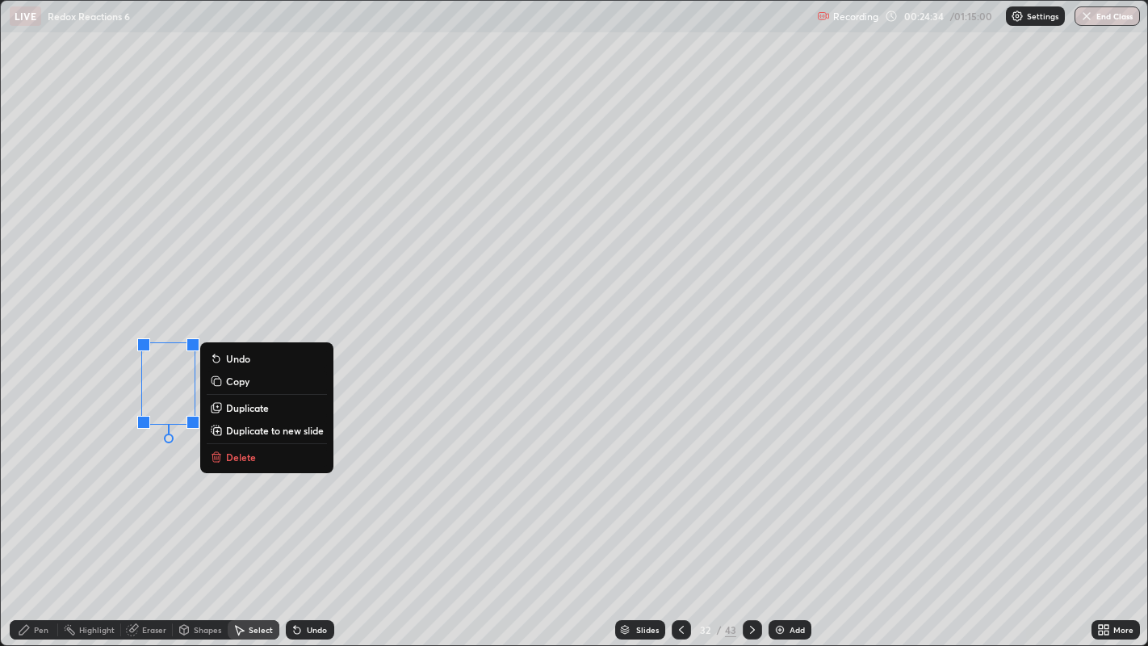
click at [241, 383] on p "Copy" at bounding box center [237, 380] width 23 height 13
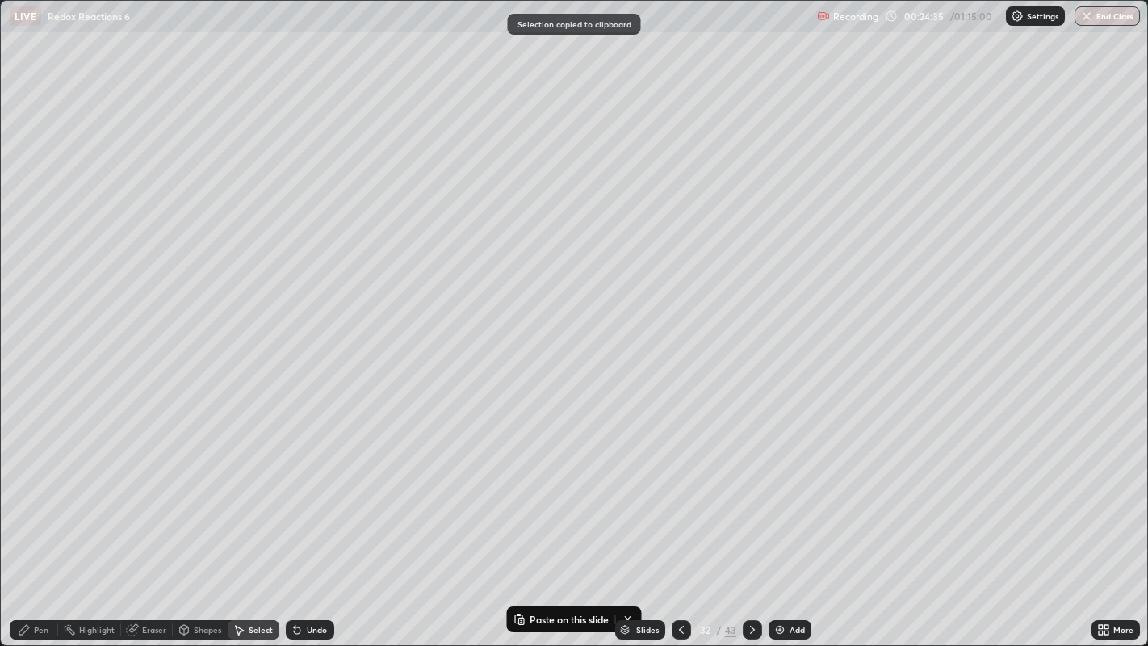
click at [750, 578] on icon at bounding box center [752, 629] width 5 height 8
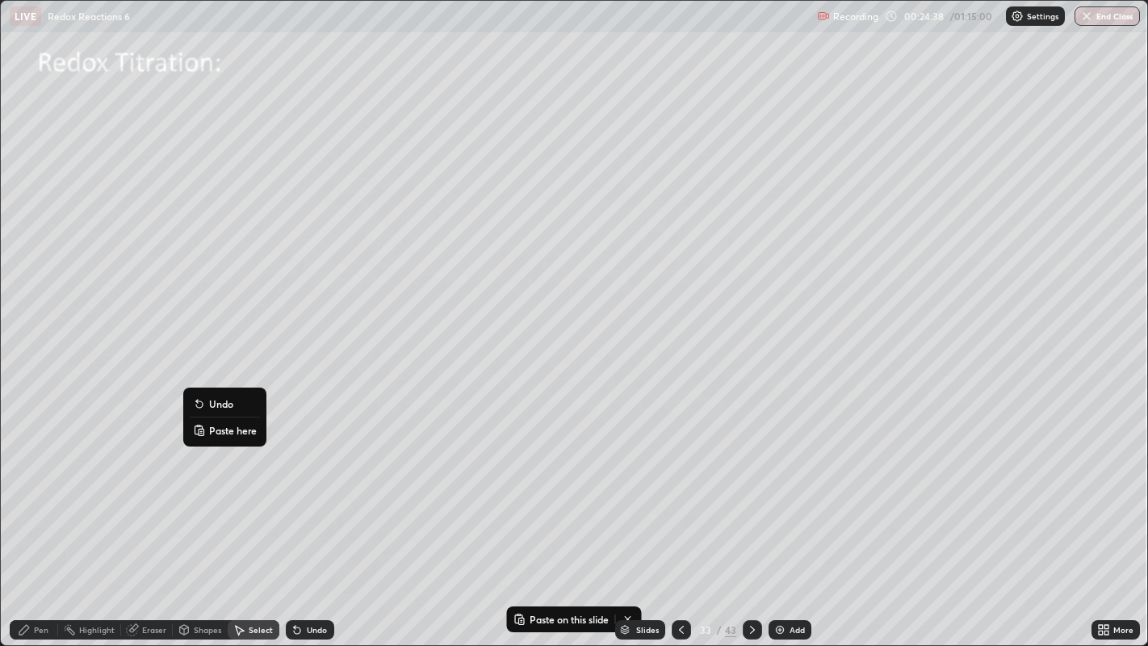
click at [222, 430] on p "Paste here" at bounding box center [233, 430] width 48 height 13
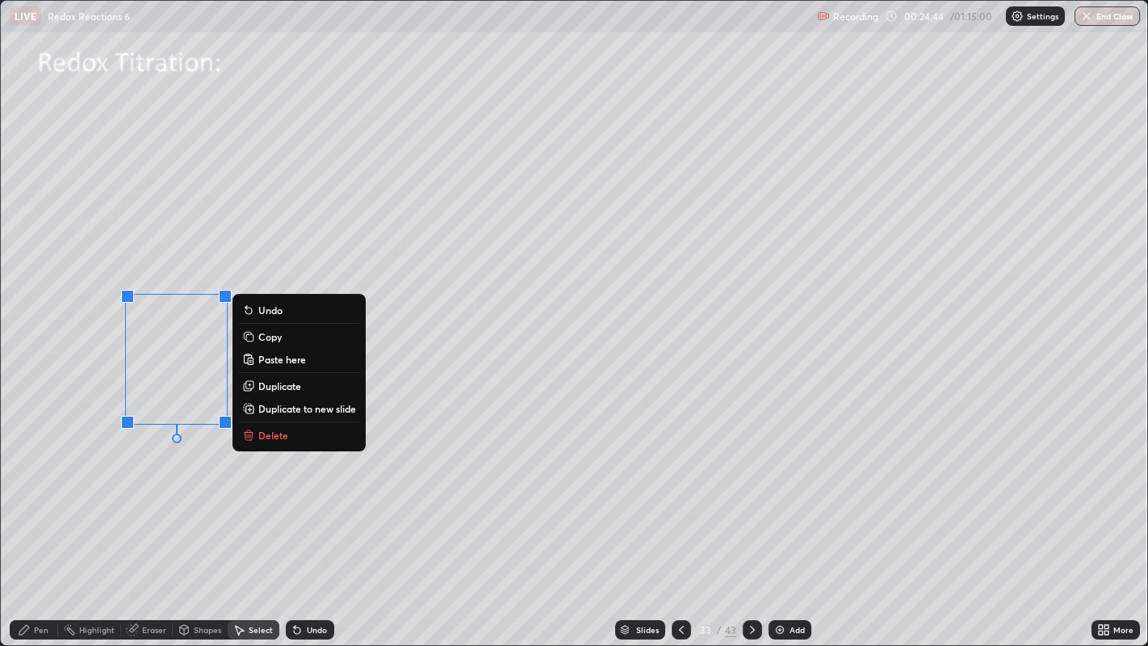
click at [40, 578] on div "Pen" at bounding box center [41, 629] width 15 height 8
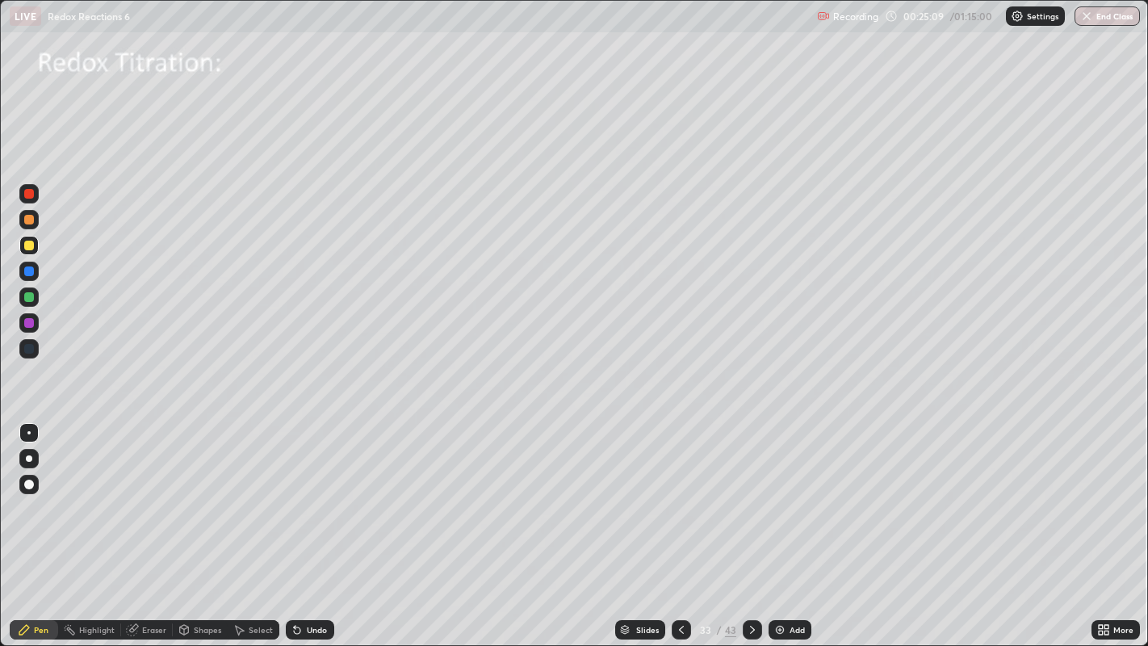
click at [197, 578] on div "Shapes" at bounding box center [207, 629] width 27 height 8
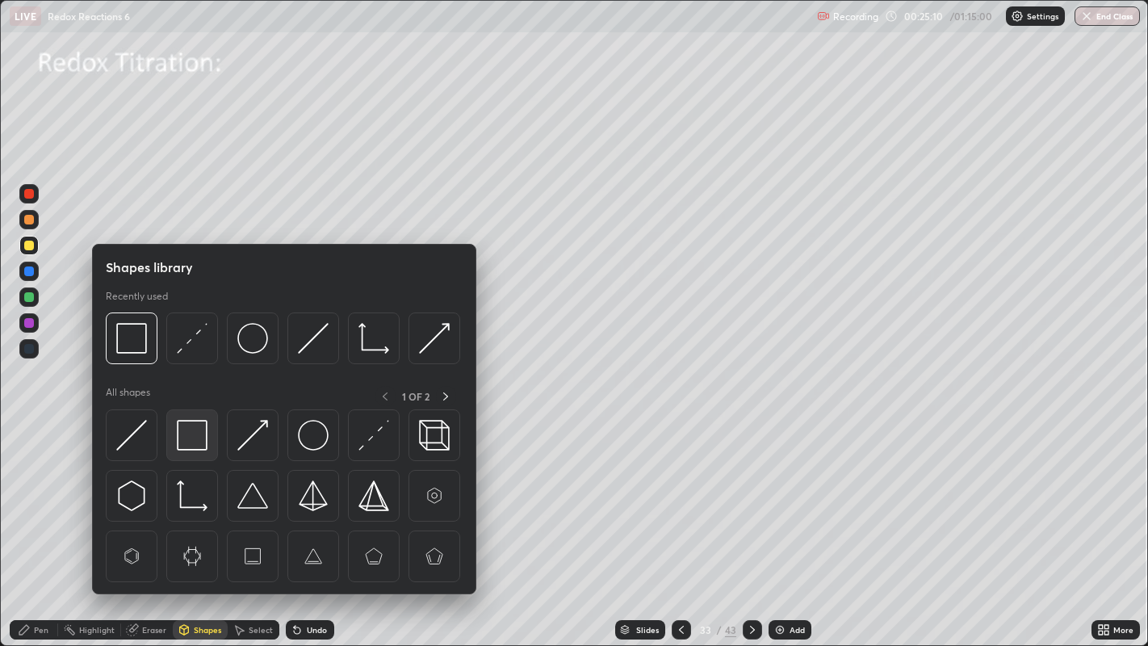
click at [200, 437] on img at bounding box center [192, 435] width 31 height 31
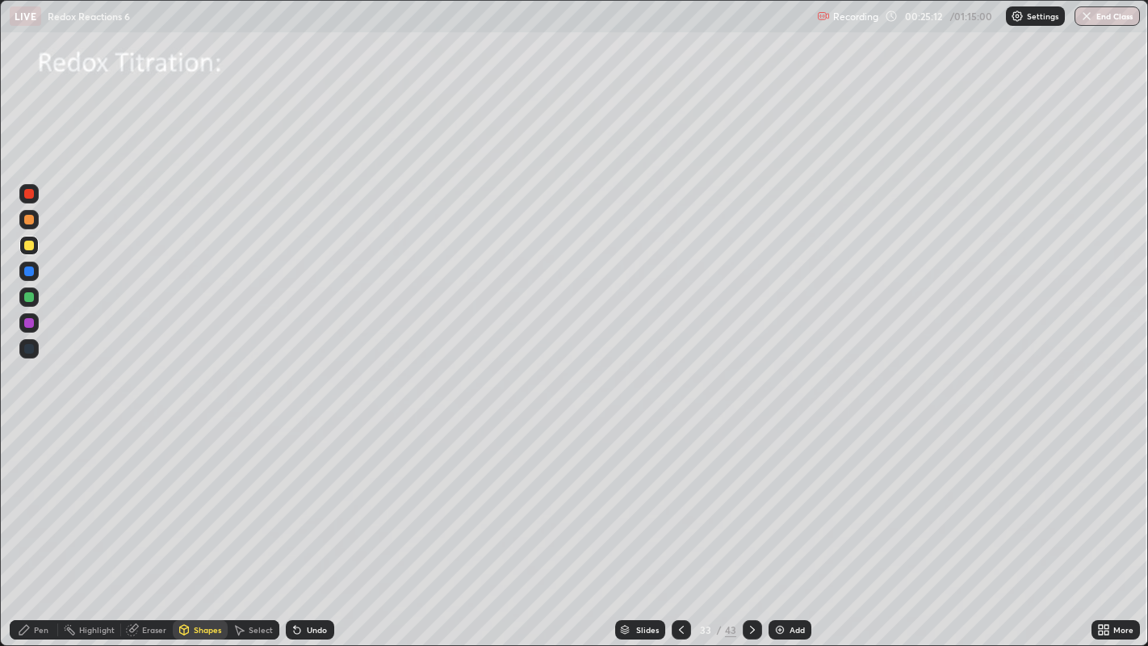
click at [31, 297] on div at bounding box center [29, 297] width 10 height 10
click at [249, 578] on div "Select" at bounding box center [261, 629] width 24 height 8
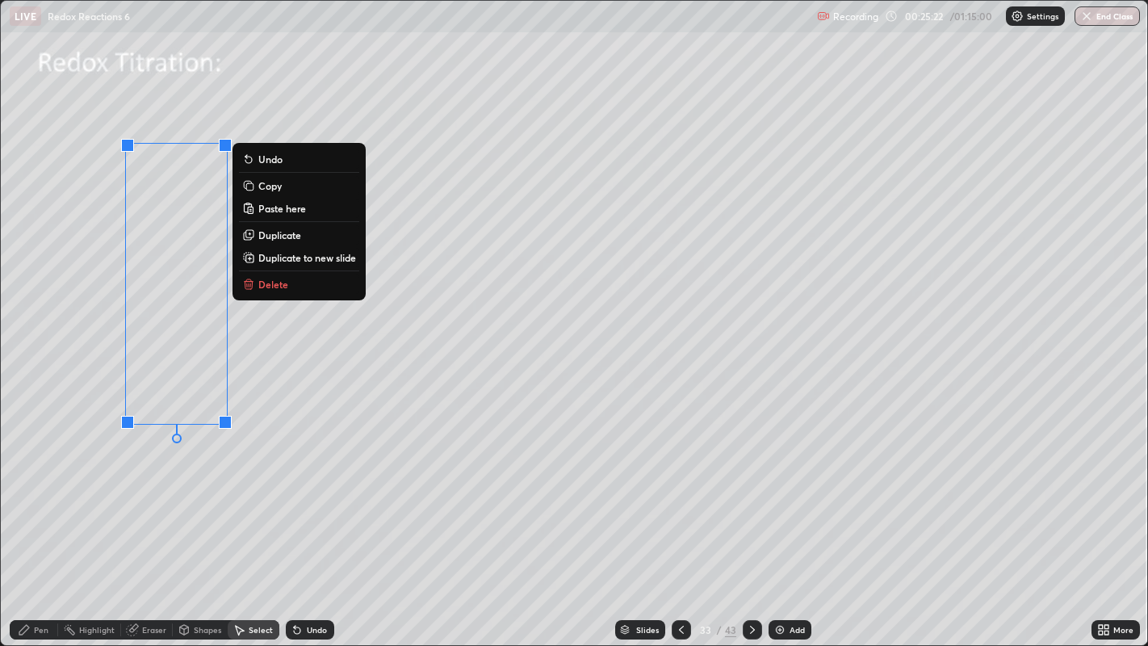
click at [308, 399] on div "0 ° Undo Copy Paste here Duplicate Duplicate to new slide Delete" at bounding box center [574, 323] width 1147 height 645
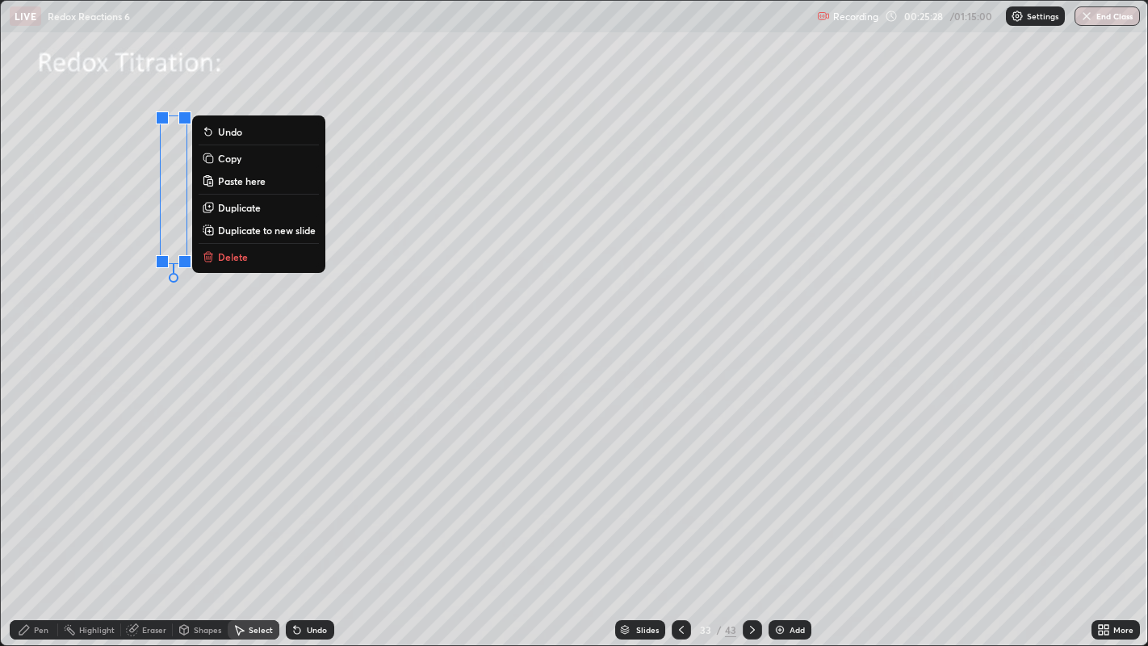
click at [146, 578] on div "Eraser" at bounding box center [154, 629] width 24 height 8
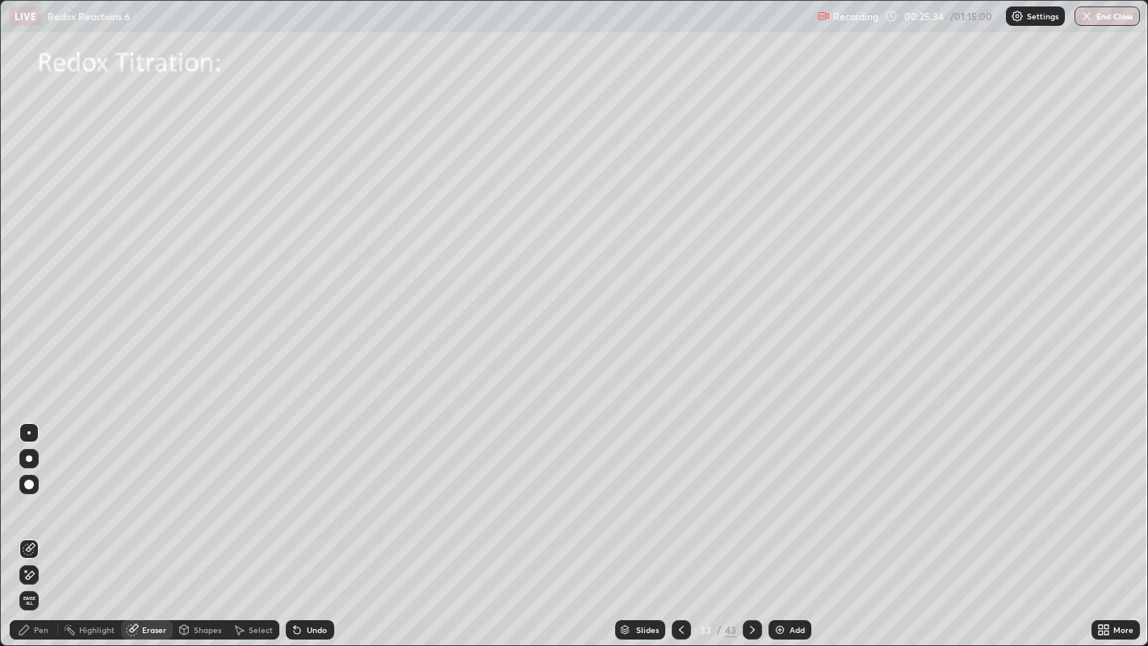
click at [43, 578] on div "Pen" at bounding box center [41, 629] width 15 height 8
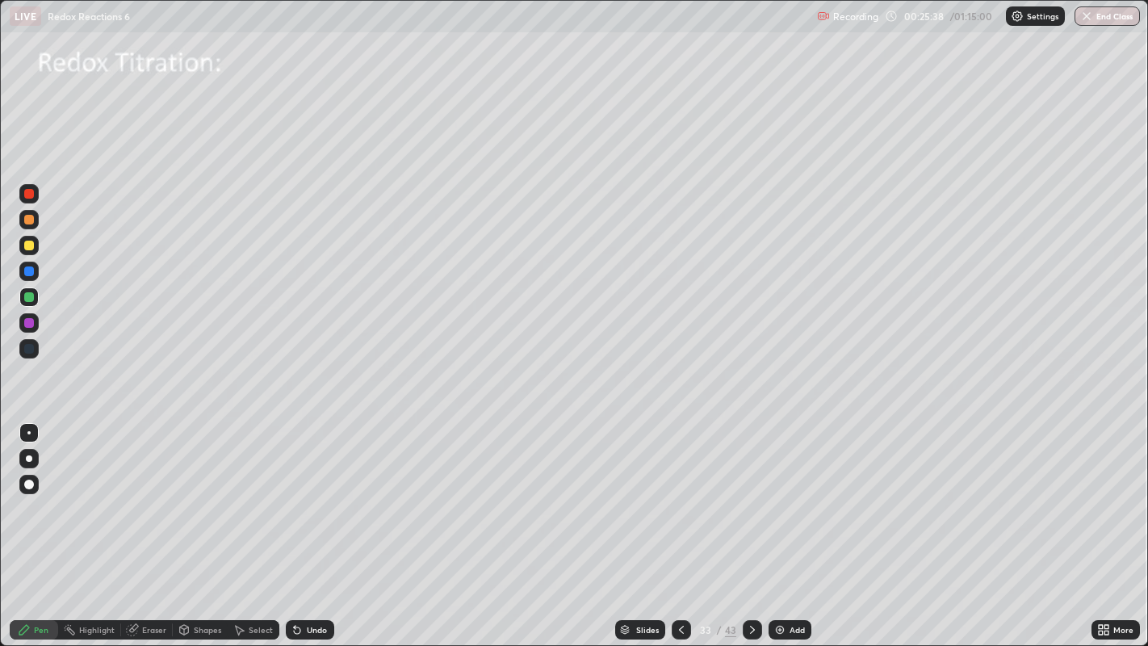
click at [32, 299] on div at bounding box center [29, 297] width 10 height 10
click at [32, 271] on div at bounding box center [29, 271] width 10 height 10
click at [31, 270] on div at bounding box center [29, 271] width 10 height 10
click at [32, 247] on div at bounding box center [29, 245] width 10 height 10
click at [295, 578] on icon at bounding box center [297, 630] width 6 height 6
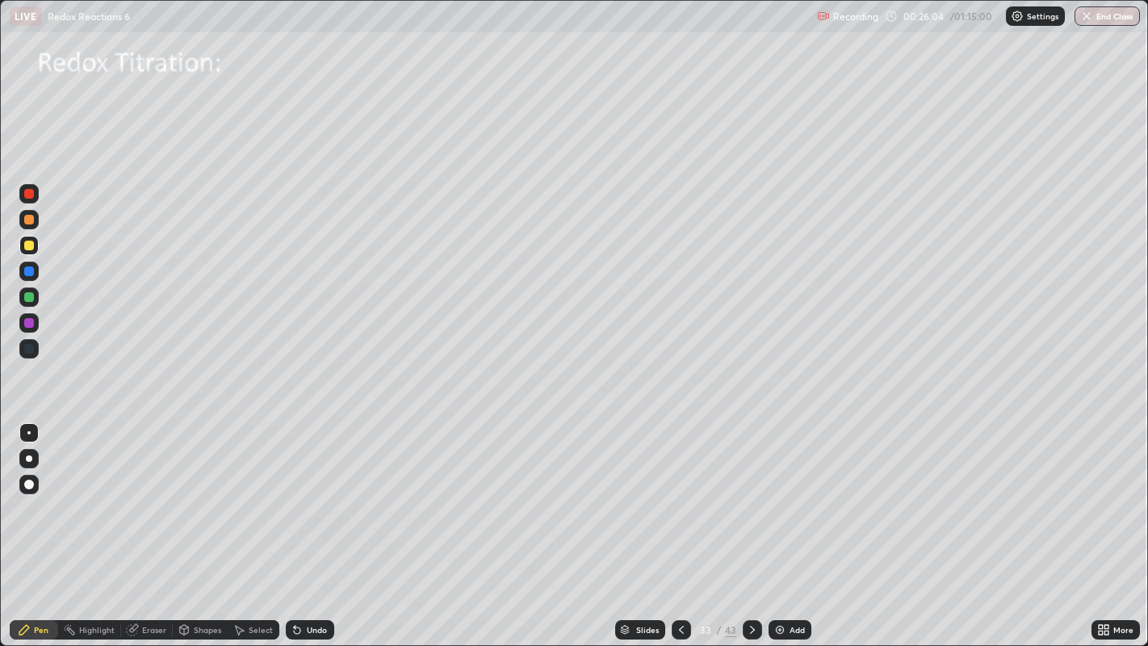
click at [293, 578] on icon at bounding box center [297, 629] width 13 height 13
click at [292, 578] on div "Undo" at bounding box center [310, 629] width 48 height 19
click at [291, 578] on div "Undo" at bounding box center [306, 629] width 55 height 32
click at [36, 270] on div at bounding box center [28, 270] width 19 height 19
click at [30, 248] on div at bounding box center [29, 245] width 10 height 10
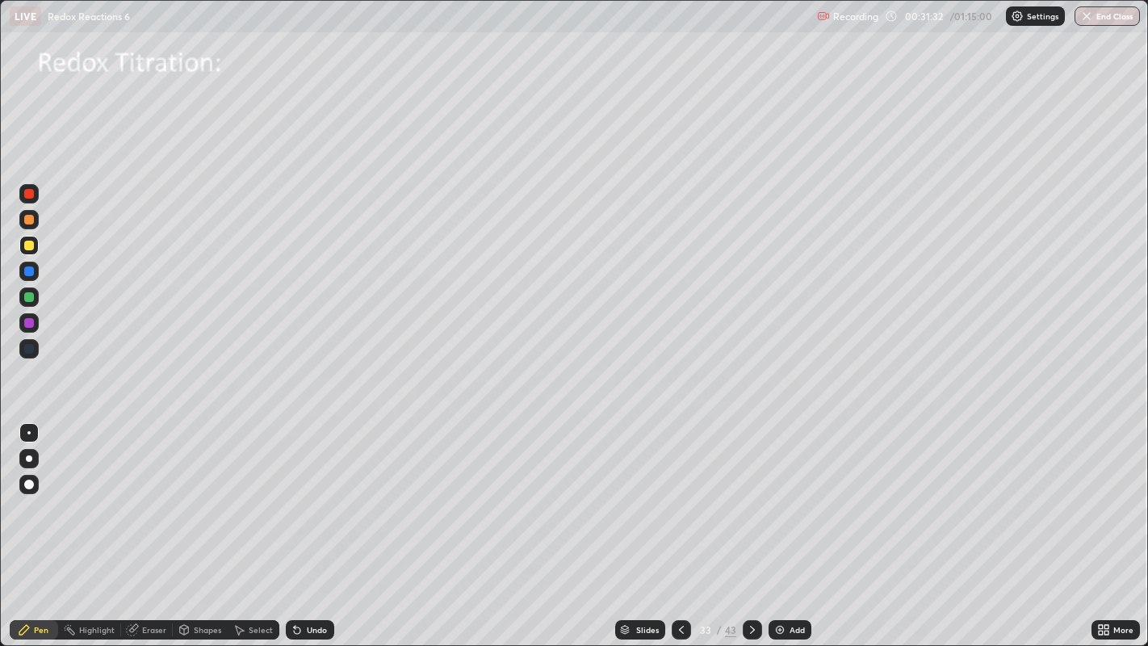
click at [750, 578] on icon at bounding box center [752, 629] width 13 height 13
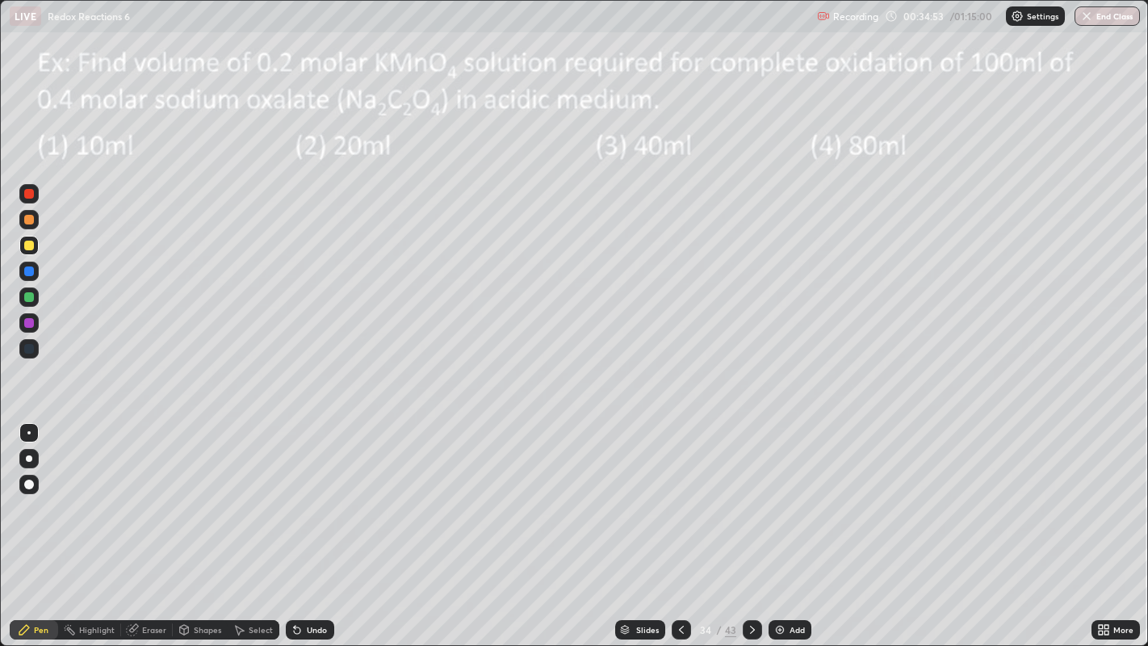
click at [31, 246] on div at bounding box center [29, 245] width 10 height 10
click at [32, 299] on div at bounding box center [29, 297] width 10 height 10
click at [31, 248] on div at bounding box center [29, 245] width 10 height 10
click at [28, 249] on div at bounding box center [29, 245] width 10 height 10
click at [153, 578] on div "Eraser" at bounding box center [154, 629] width 24 height 8
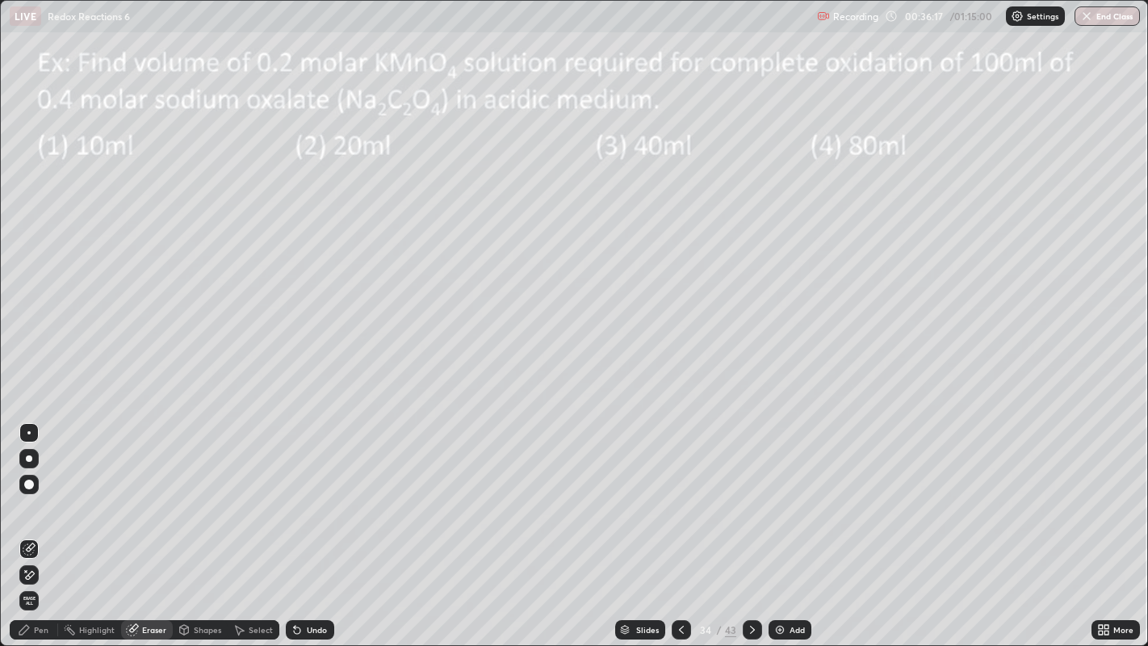
click at [42, 578] on div "Pen" at bounding box center [41, 629] width 15 height 8
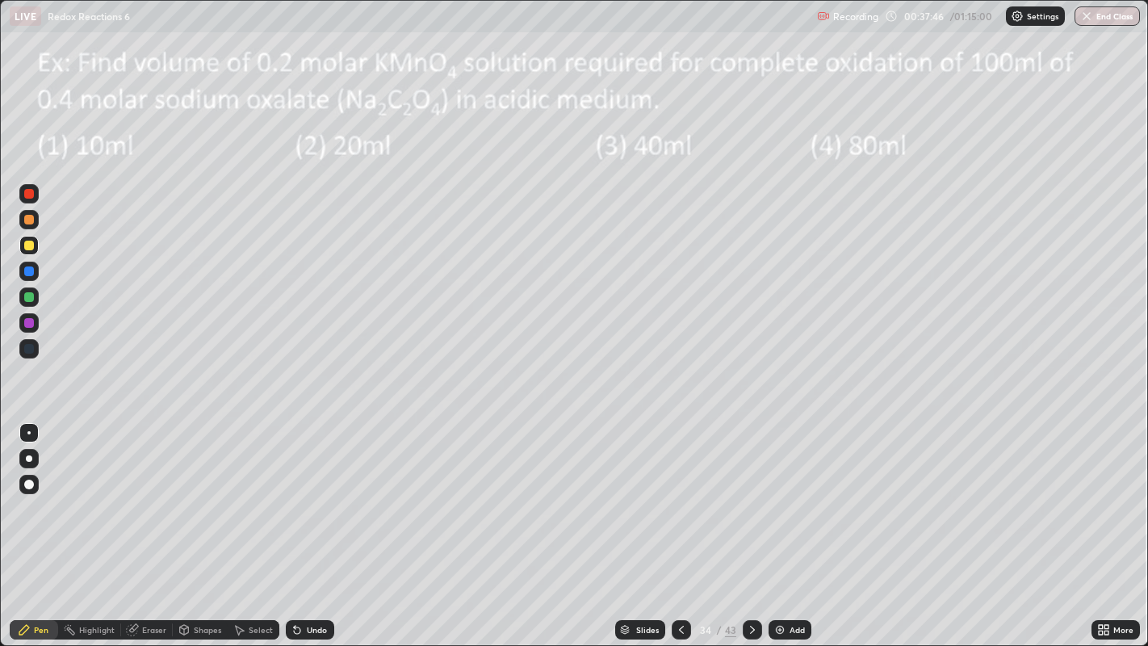
click at [750, 578] on icon at bounding box center [752, 629] width 13 height 13
click at [28, 247] on div at bounding box center [29, 245] width 10 height 10
click at [308, 578] on div "Undo" at bounding box center [317, 629] width 20 height 8
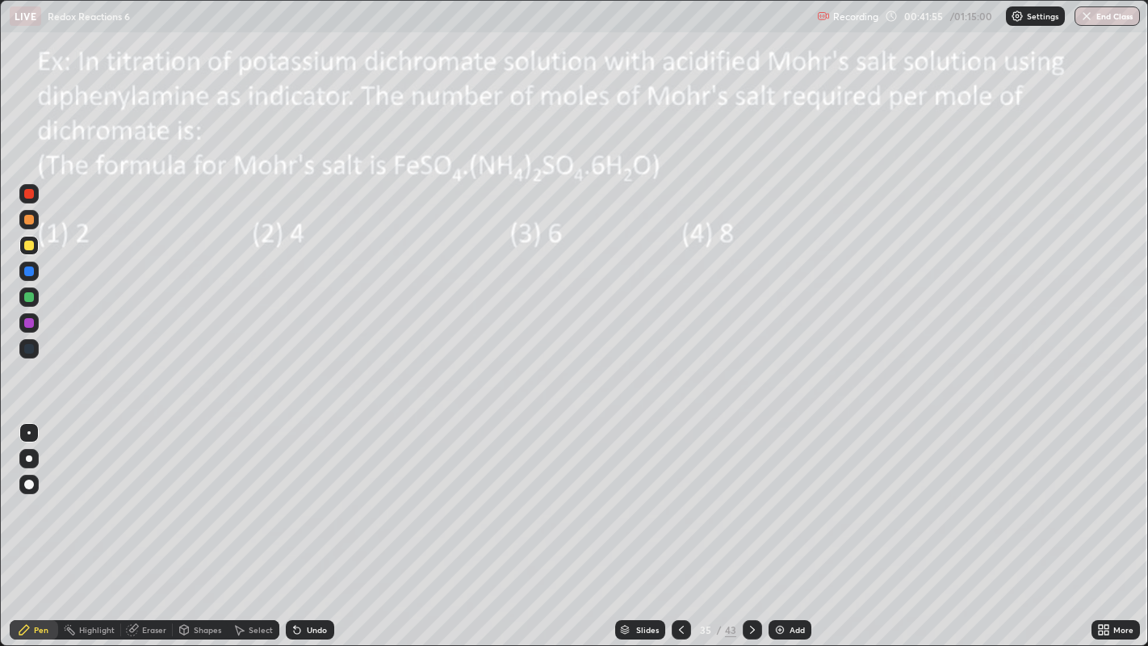
click at [308, 578] on div "Undo" at bounding box center [317, 629] width 20 height 8
click at [304, 578] on div "Undo" at bounding box center [310, 629] width 48 height 19
click at [159, 578] on div "Eraser" at bounding box center [154, 629] width 24 height 8
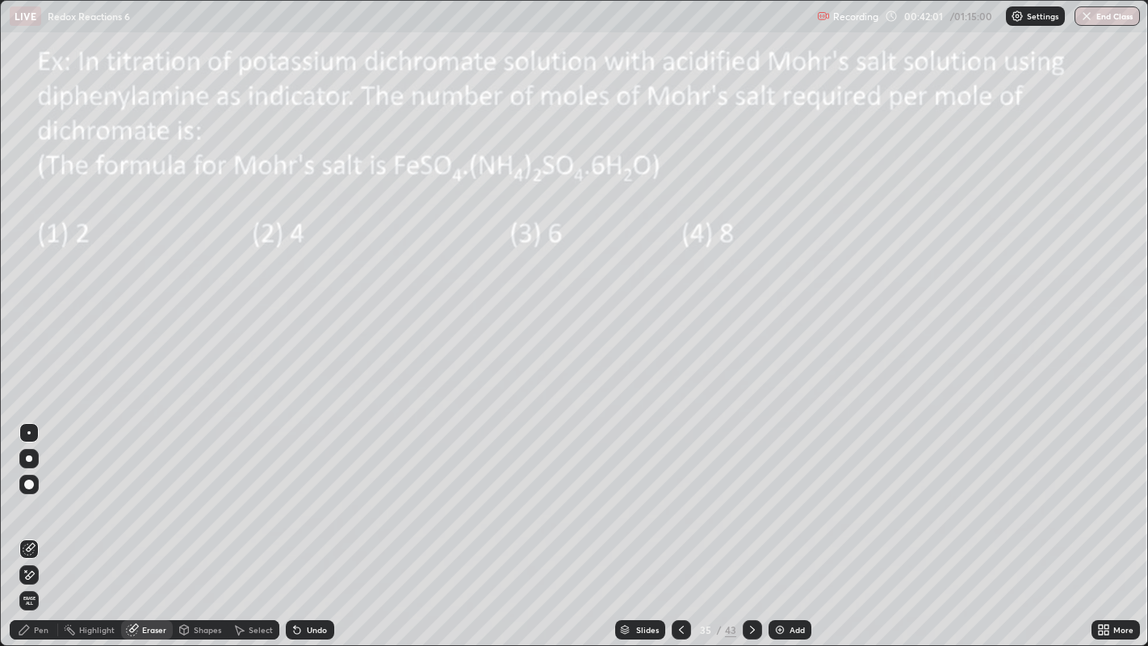
click at [47, 578] on div "Pen" at bounding box center [41, 629] width 15 height 8
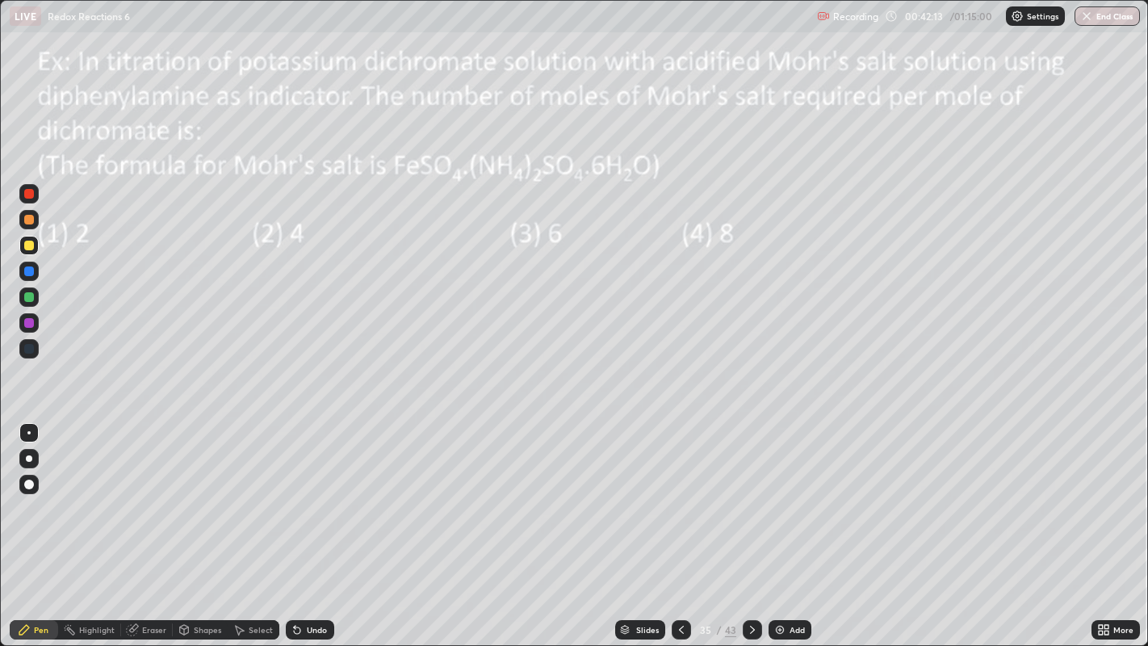
click at [297, 578] on icon at bounding box center [297, 630] width 6 height 6
click at [163, 578] on div "Eraser" at bounding box center [154, 629] width 24 height 8
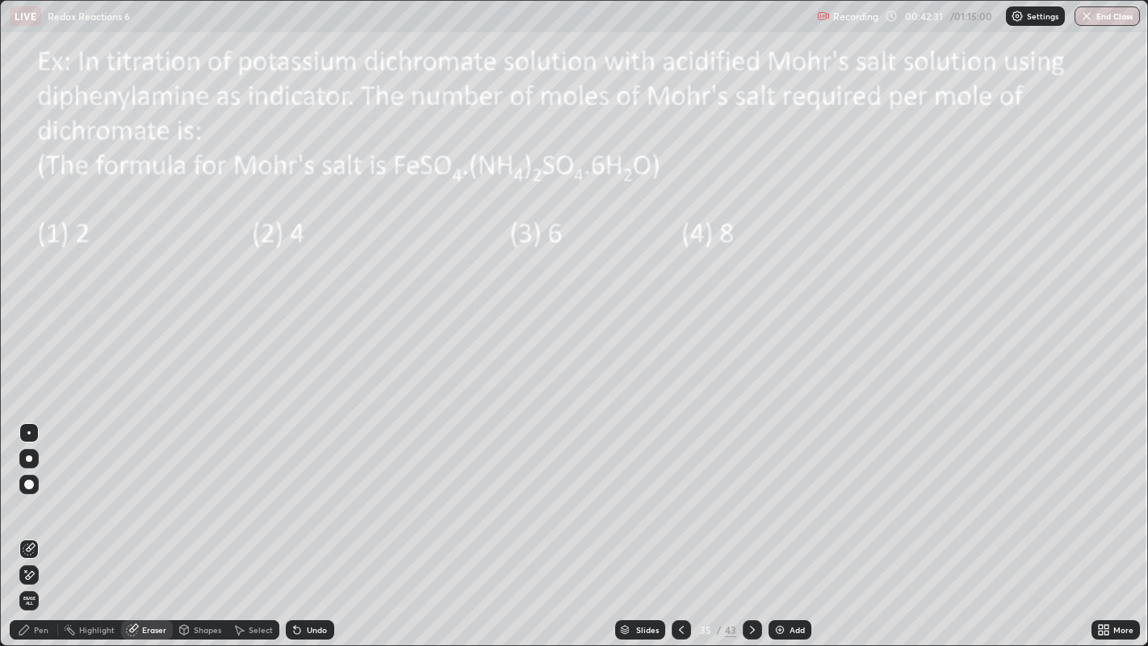
click at [46, 578] on div "Pen" at bounding box center [41, 629] width 15 height 8
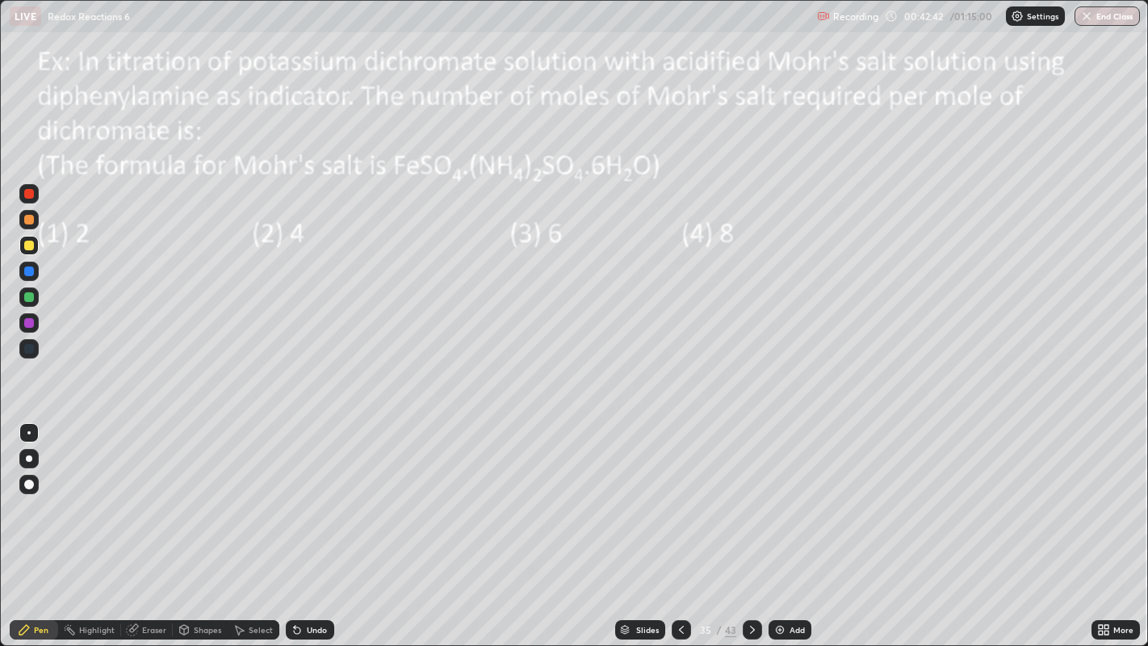
click at [153, 578] on div "Eraser" at bounding box center [154, 629] width 24 height 8
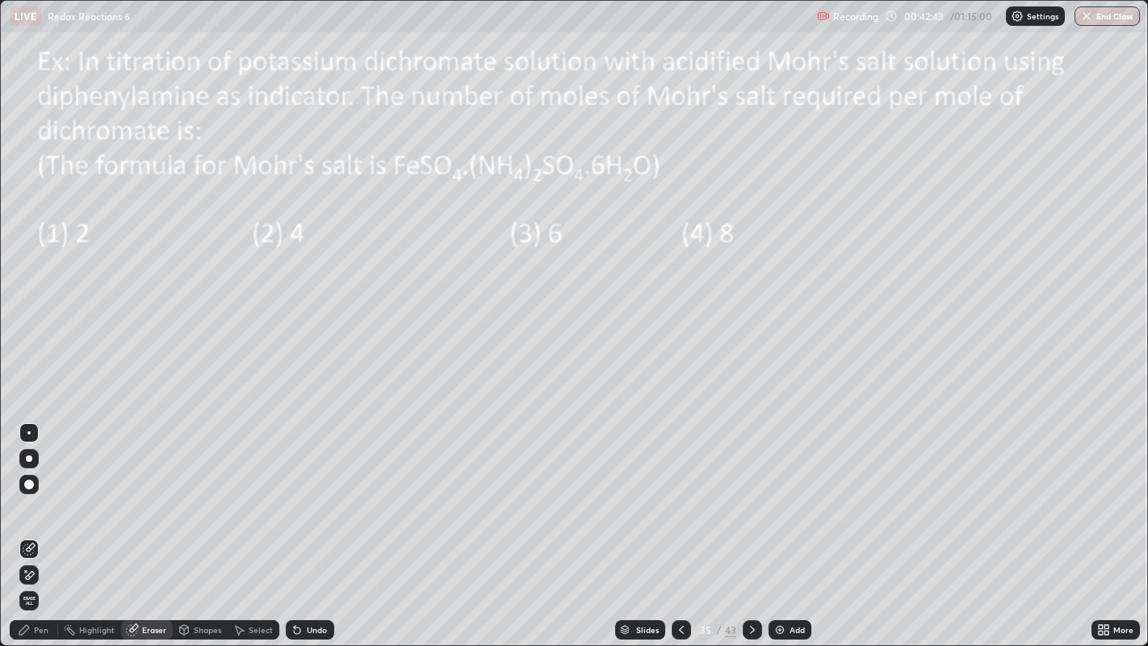
click at [48, 578] on div "Pen" at bounding box center [41, 629] width 15 height 8
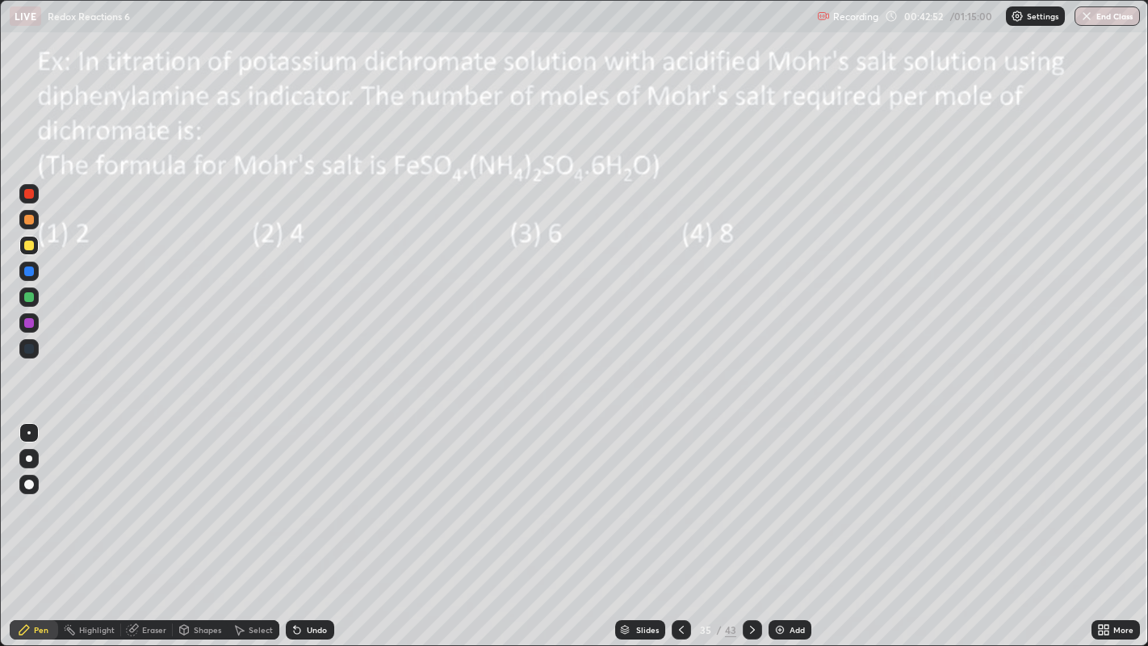
click at [311, 578] on div "Undo" at bounding box center [317, 629] width 20 height 8
click at [314, 578] on div "Undo" at bounding box center [317, 629] width 20 height 8
click at [648, 578] on div "Slides" at bounding box center [647, 629] width 23 height 8
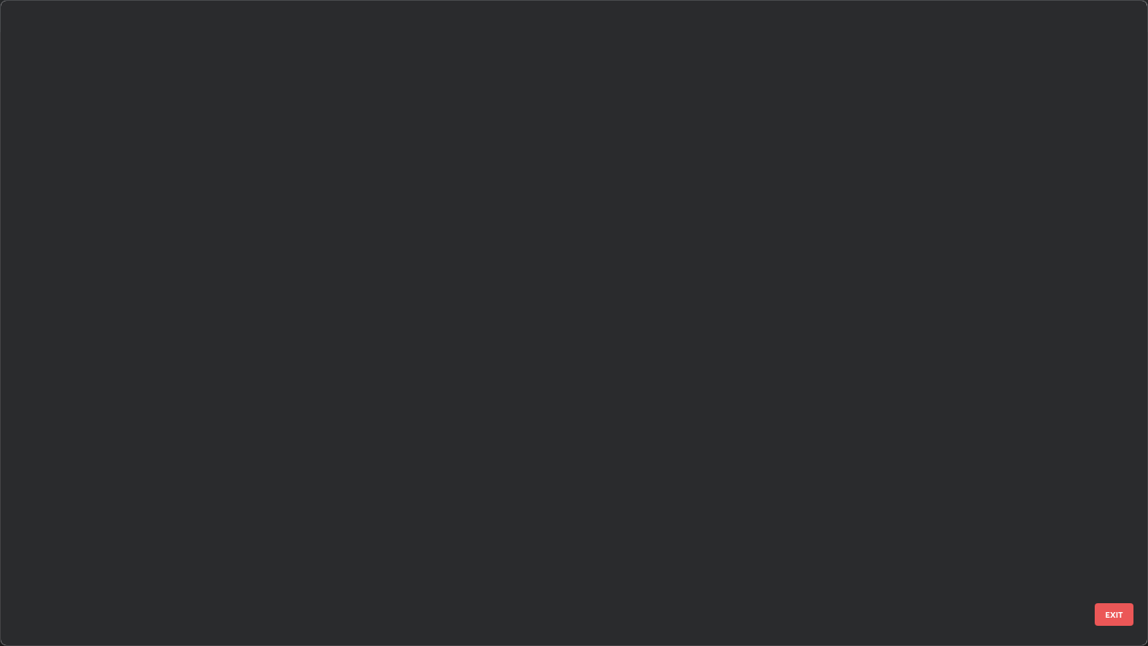
scroll to position [639, 1139]
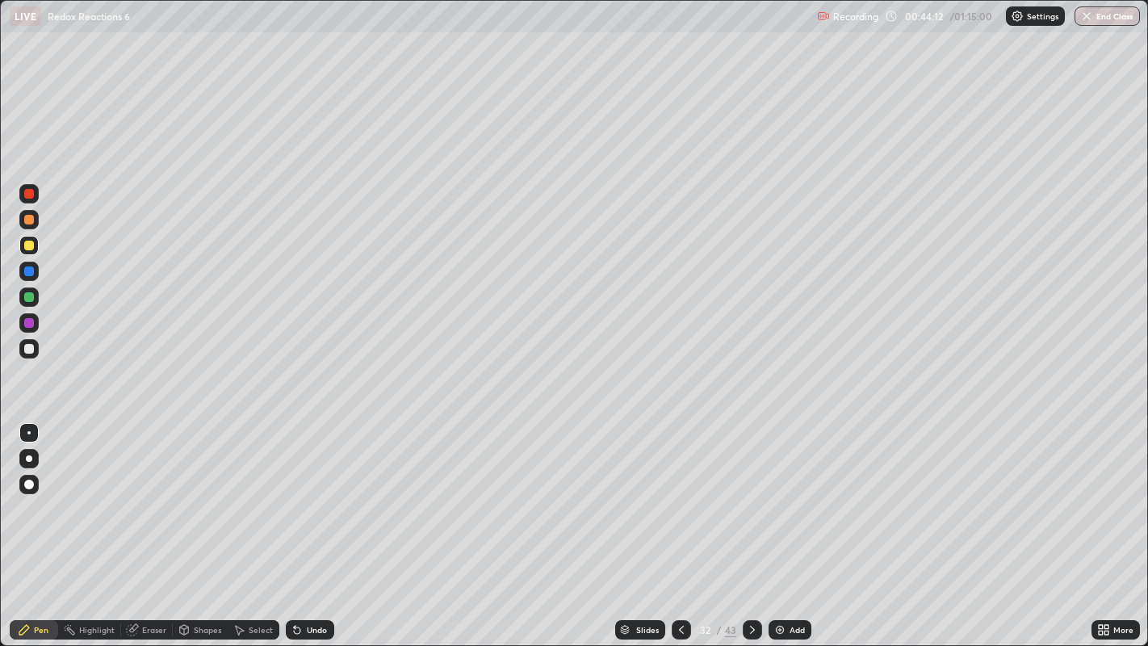
click at [31, 349] on div at bounding box center [29, 349] width 10 height 10
click at [651, 578] on div "Slides" at bounding box center [647, 629] width 23 height 8
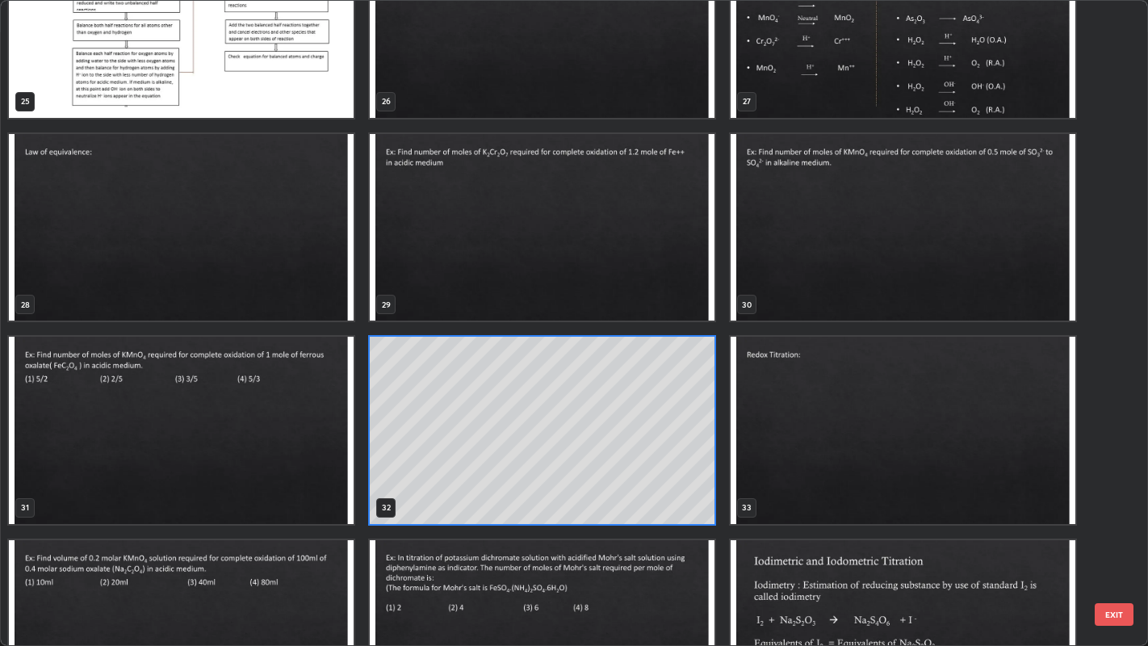
scroll to position [1711, 0]
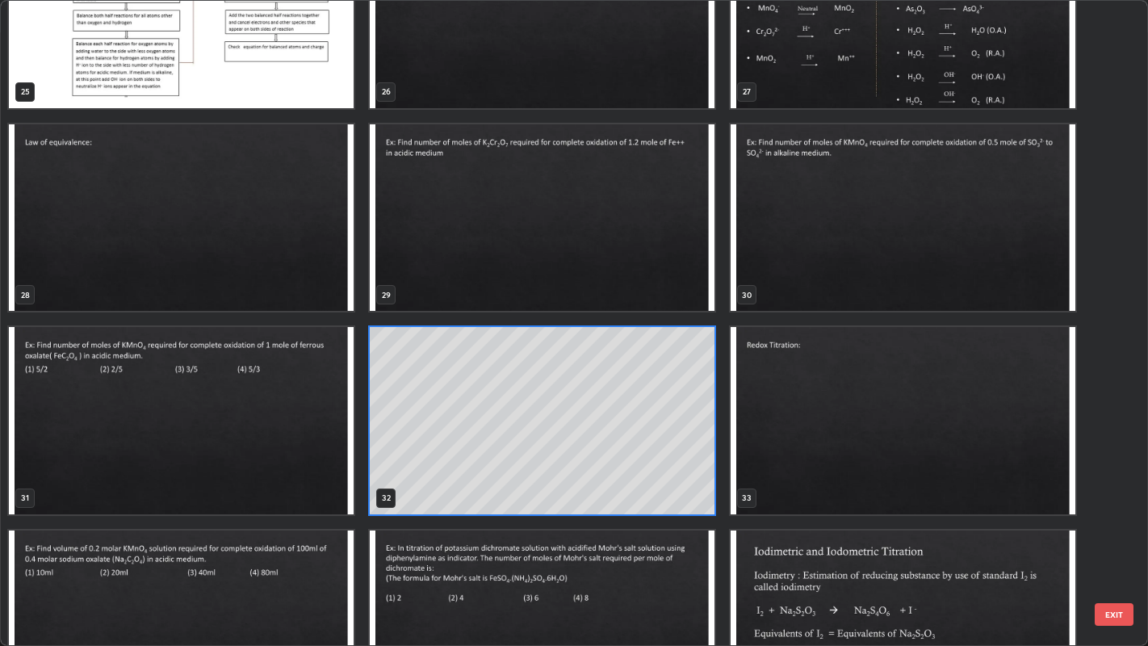
click at [686, 576] on img "grid" at bounding box center [542, 623] width 345 height 186
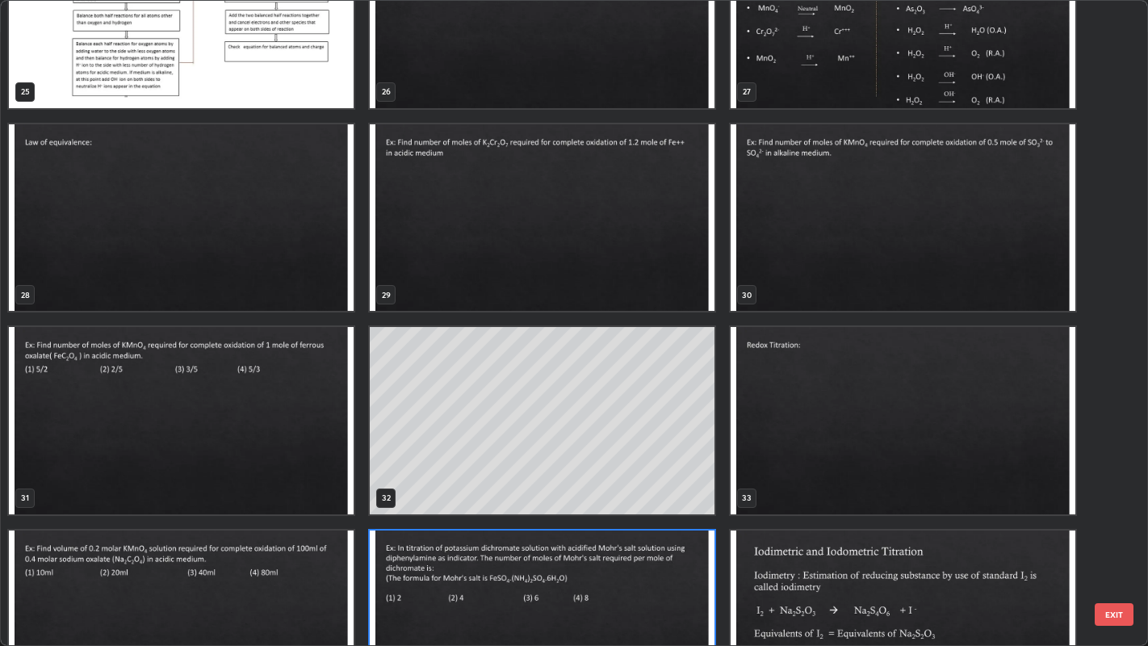
scroll to position [1790, 0]
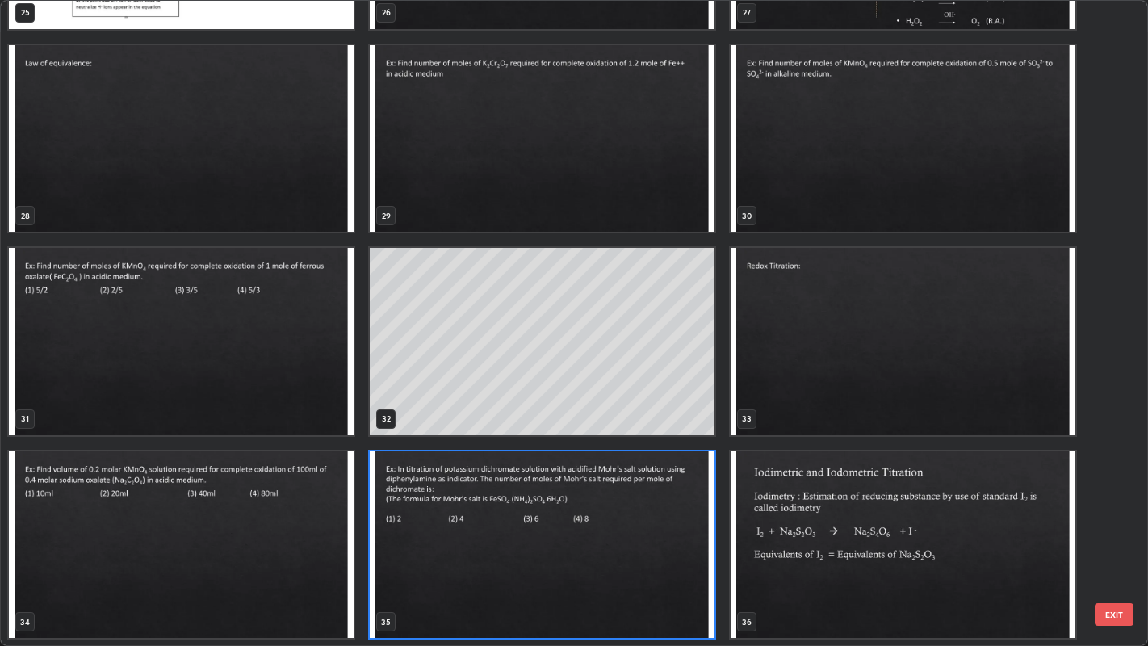
click at [684, 575] on div "22 23 24 25 26 27 28 29 30 31 32 33 34 35 36" at bounding box center [560, 323] width 1119 height 645
click at [673, 578] on img "grid" at bounding box center [542, 544] width 345 height 186
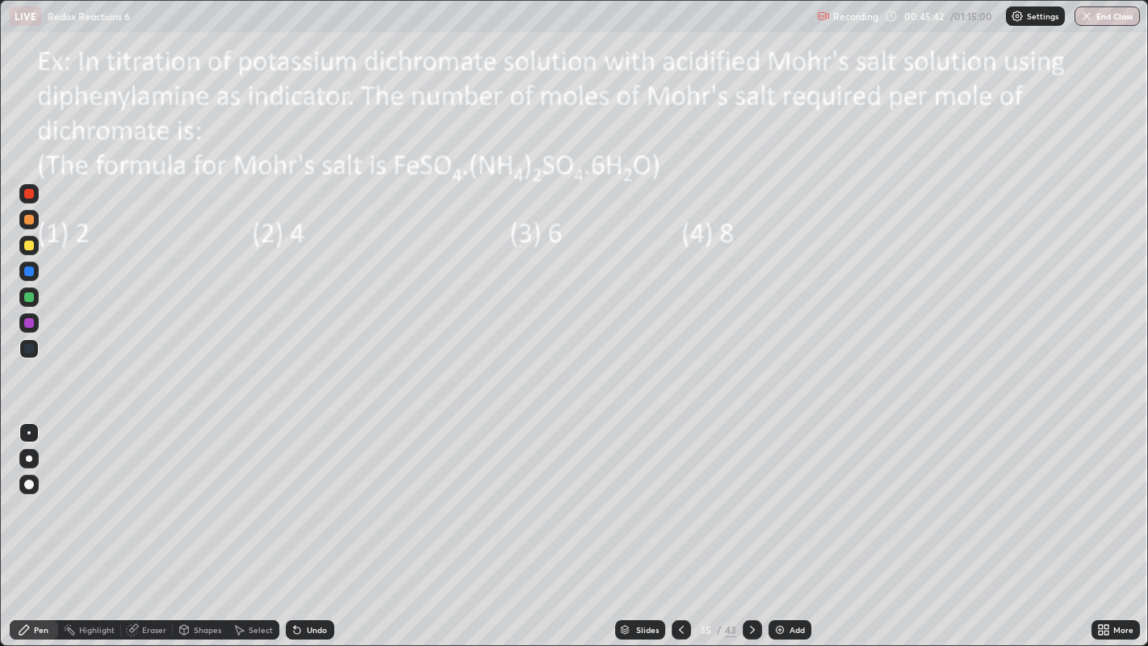
click at [670, 578] on img "grid" at bounding box center [542, 544] width 345 height 186
click at [776, 578] on img at bounding box center [779, 629] width 13 height 13
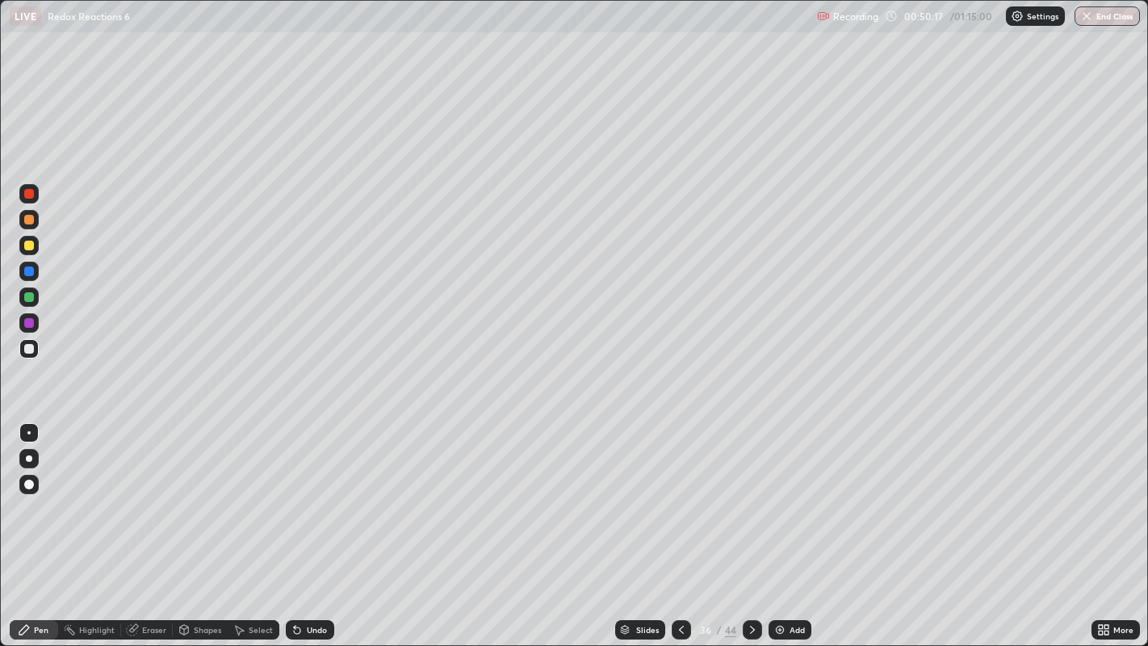
click at [31, 248] on div at bounding box center [29, 245] width 10 height 10
click at [265, 578] on div "Select" at bounding box center [261, 629] width 24 height 8
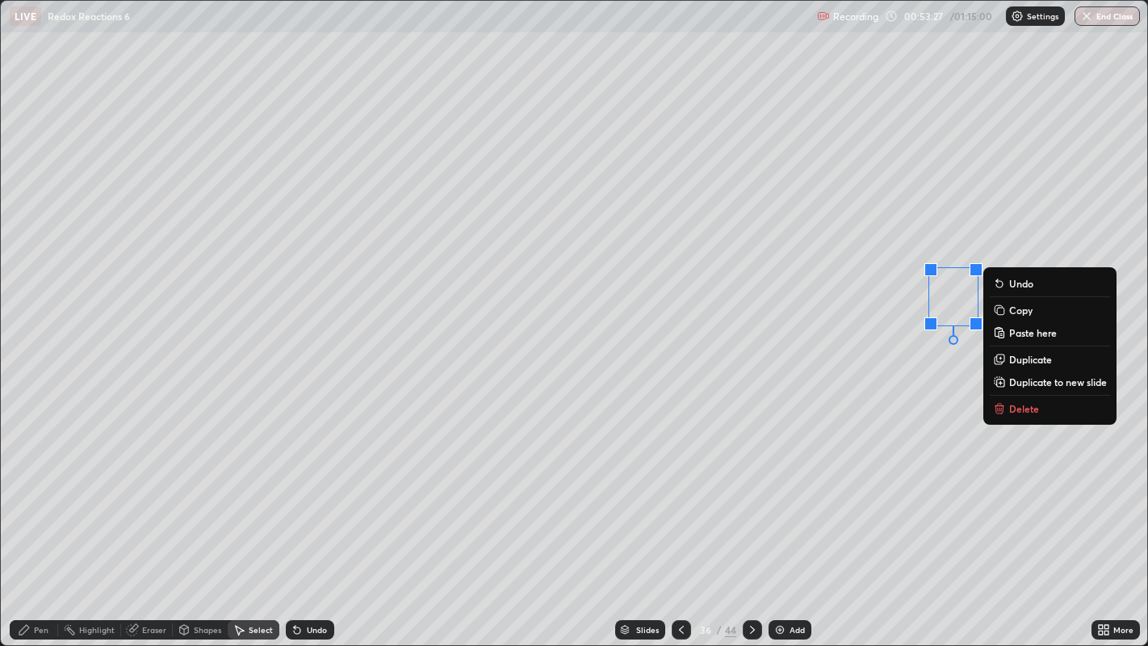
click at [1011, 408] on p "Delete" at bounding box center [1024, 408] width 30 height 13
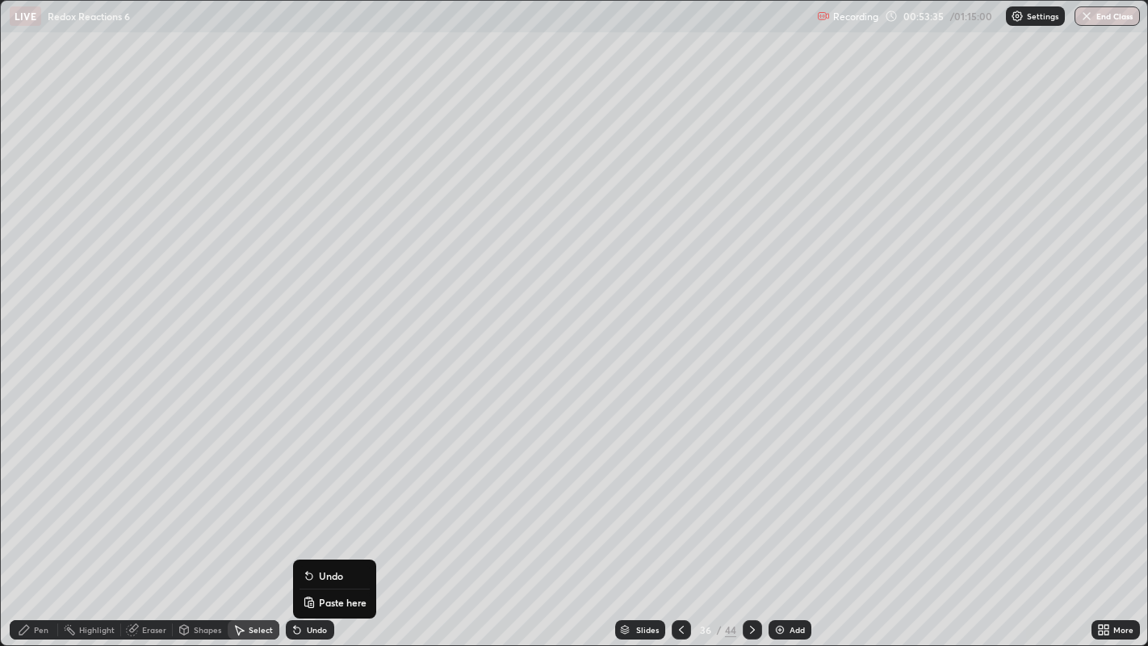
click at [49, 578] on div "Pen" at bounding box center [34, 629] width 48 height 19
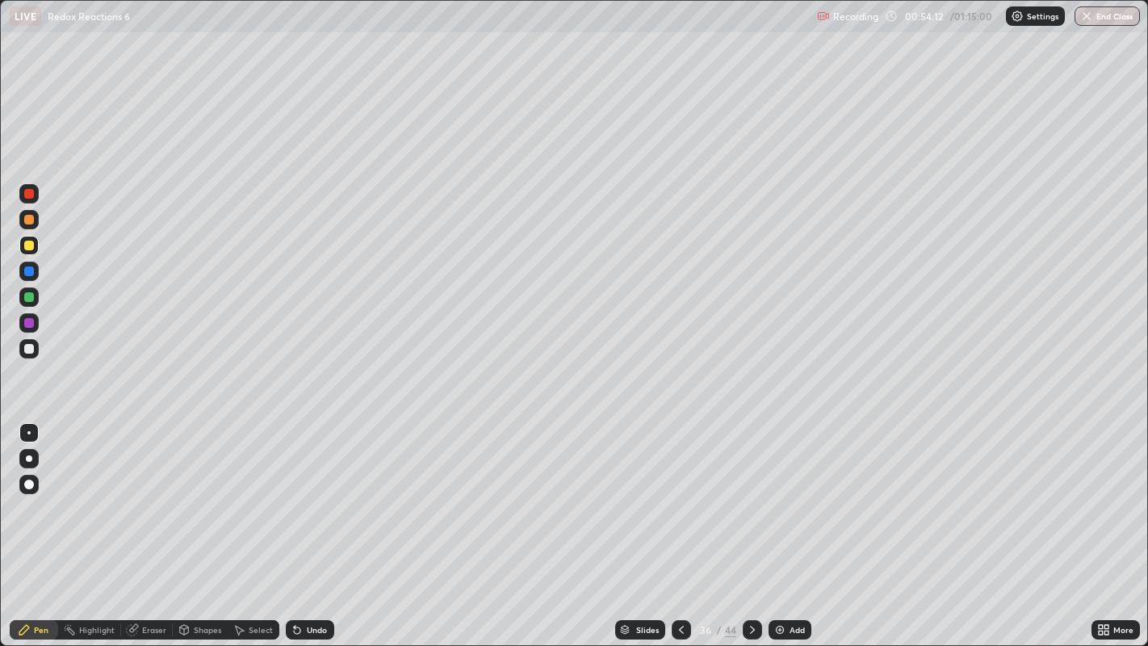
click at [217, 578] on div "Shapes" at bounding box center [207, 629] width 27 height 8
click at [40, 578] on div "Pen" at bounding box center [41, 629] width 15 height 8
click at [32, 350] on div at bounding box center [29, 349] width 10 height 10
click at [317, 578] on div "Undo" at bounding box center [317, 629] width 20 height 8
click at [297, 578] on icon at bounding box center [297, 630] width 6 height 6
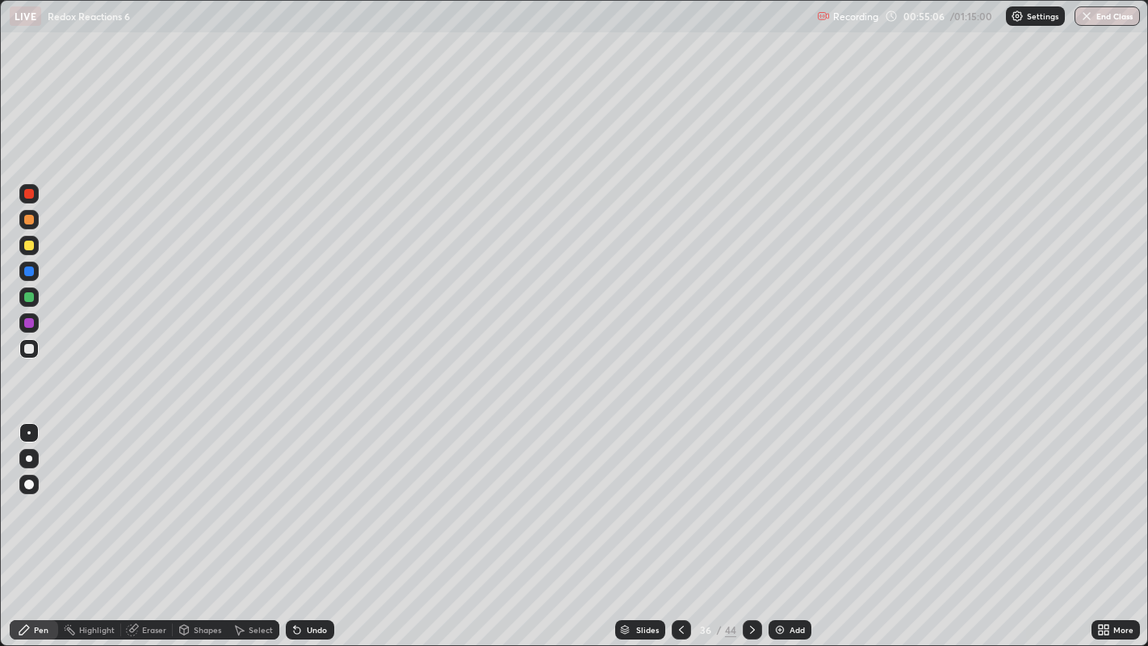
click at [303, 578] on div "Undo" at bounding box center [310, 629] width 48 height 19
click at [751, 578] on icon at bounding box center [752, 629] width 13 height 13
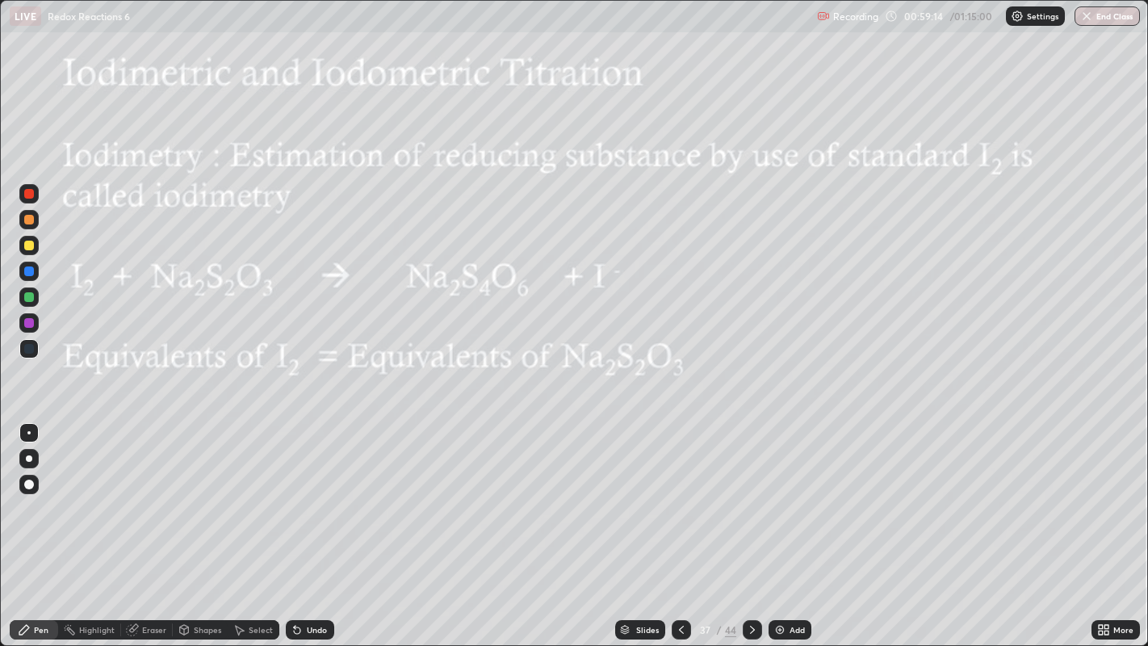
click at [309, 578] on div "Undo" at bounding box center [317, 629] width 20 height 8
click at [29, 249] on div at bounding box center [29, 245] width 10 height 10
click at [751, 578] on icon at bounding box center [752, 629] width 13 height 13
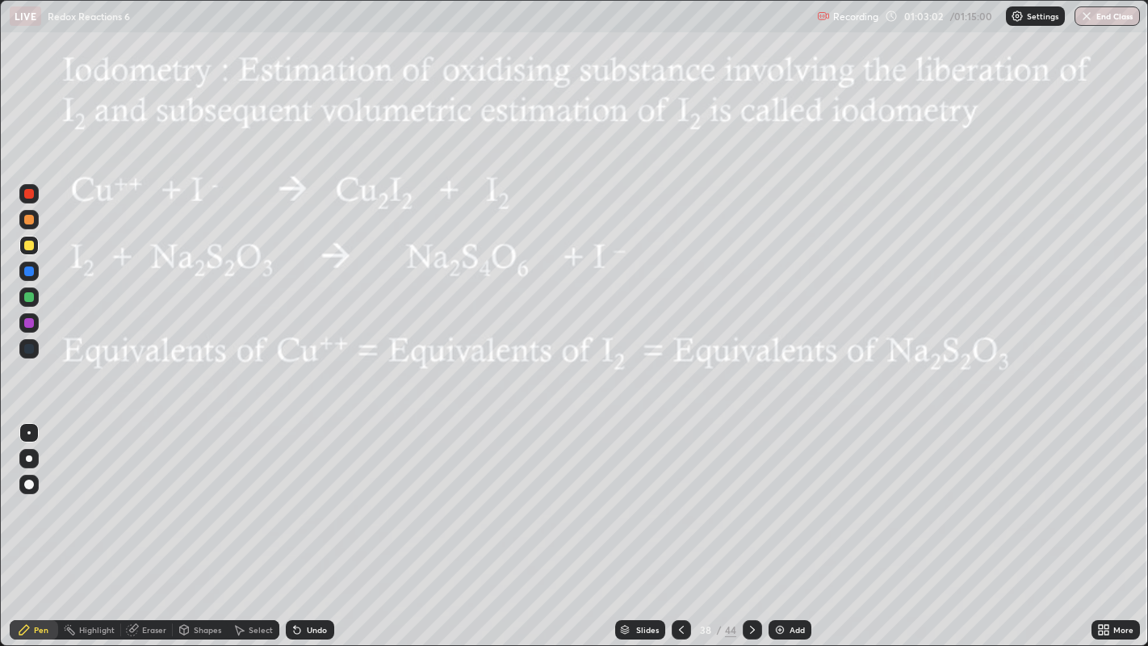
click at [320, 578] on div "Undo" at bounding box center [317, 629] width 20 height 8
click at [323, 578] on div "Undo" at bounding box center [317, 629] width 20 height 8
click at [1095, 14] on button "End Class" at bounding box center [1106, 15] width 65 height 19
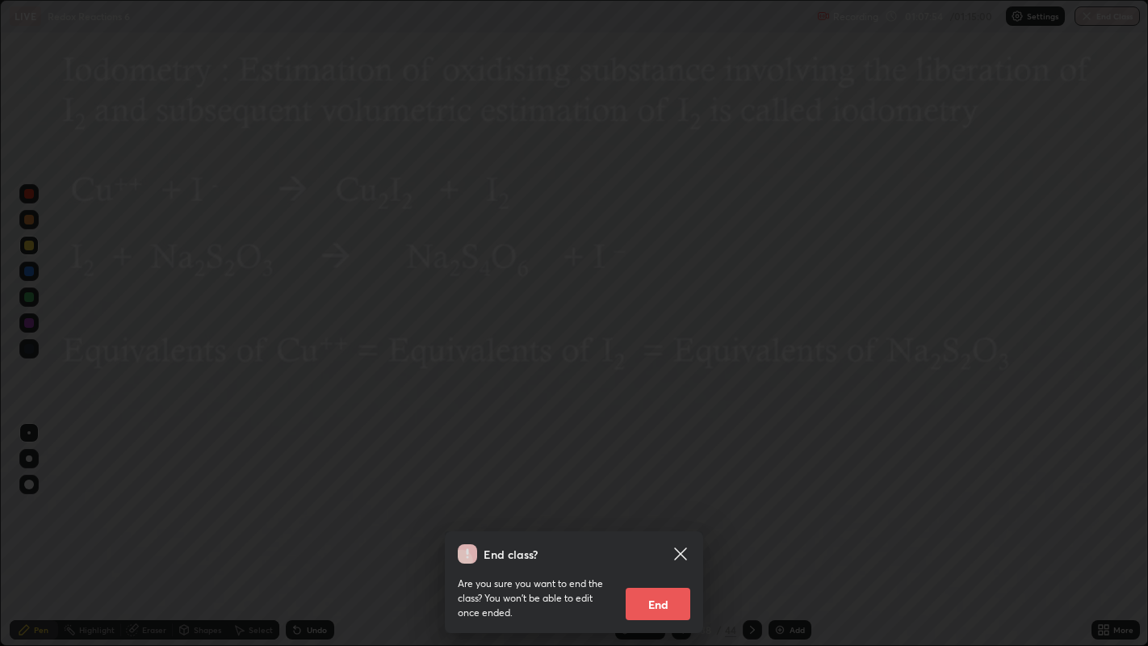
click at [671, 578] on button "End" at bounding box center [657, 604] width 65 height 32
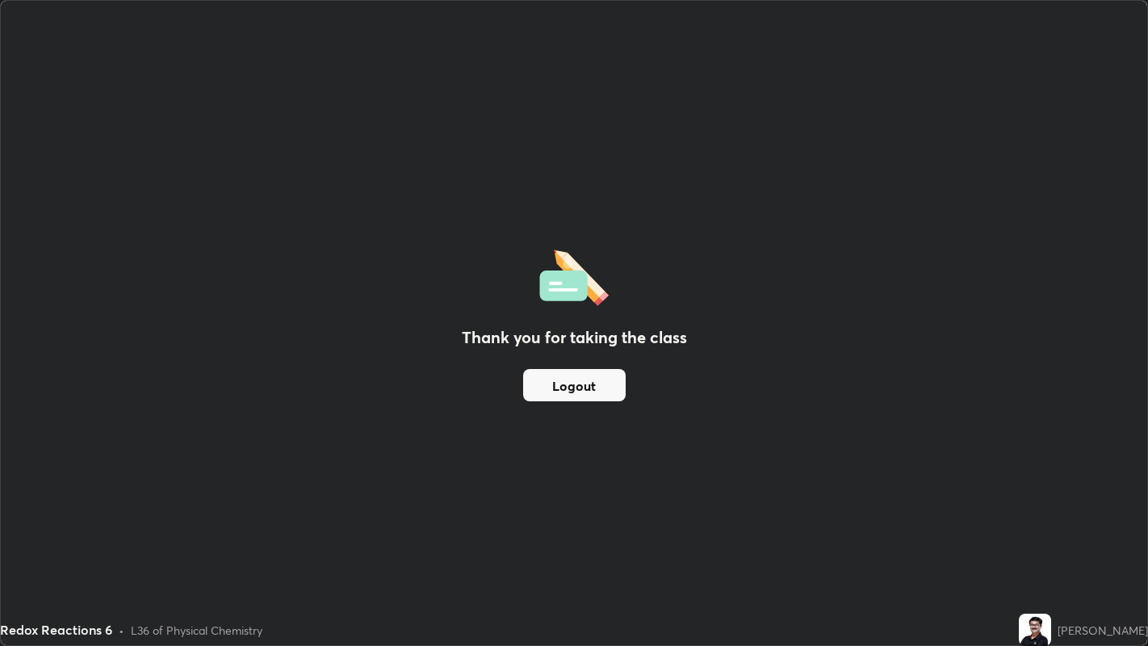
click at [601, 388] on button "Logout" at bounding box center [574, 385] width 102 height 32
